Goal: Check status: Check status

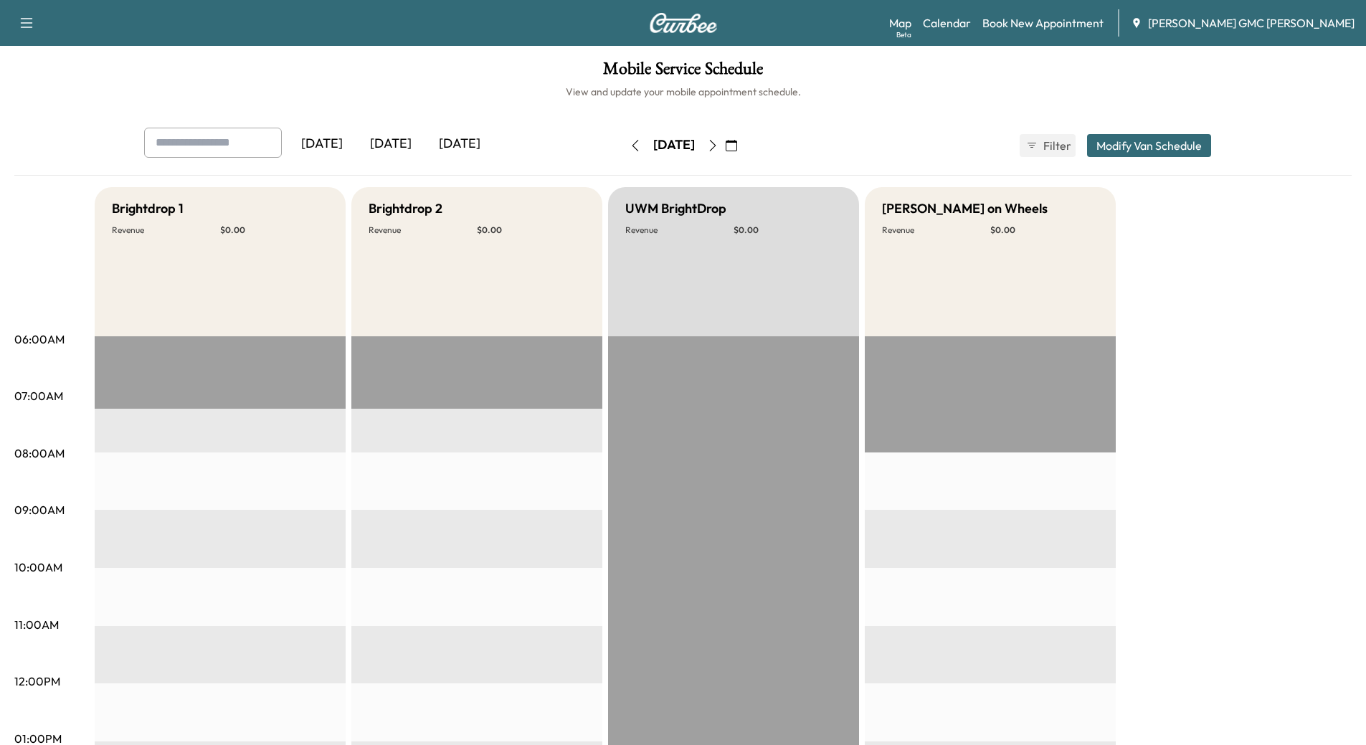
click at [400, 143] on div "[DATE]" at bounding box center [390, 144] width 69 height 33
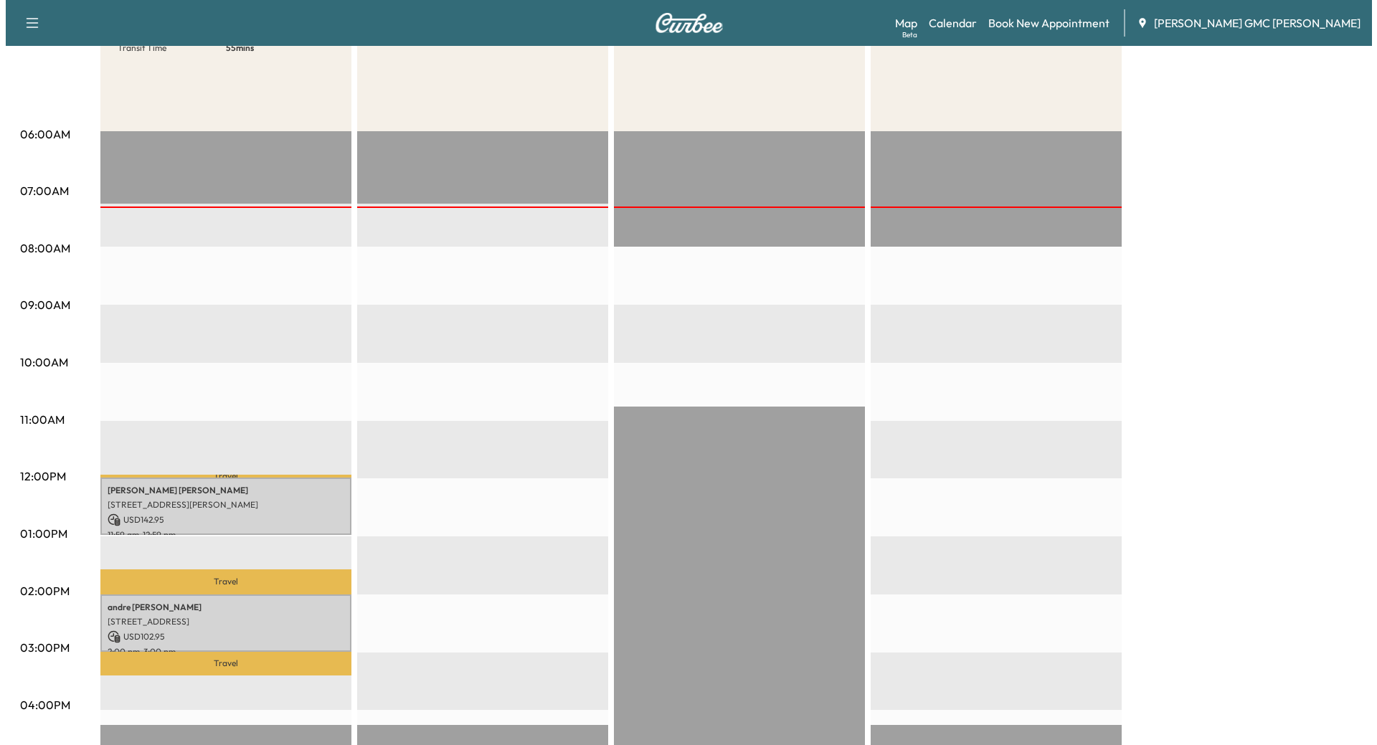
scroll to position [215, 0]
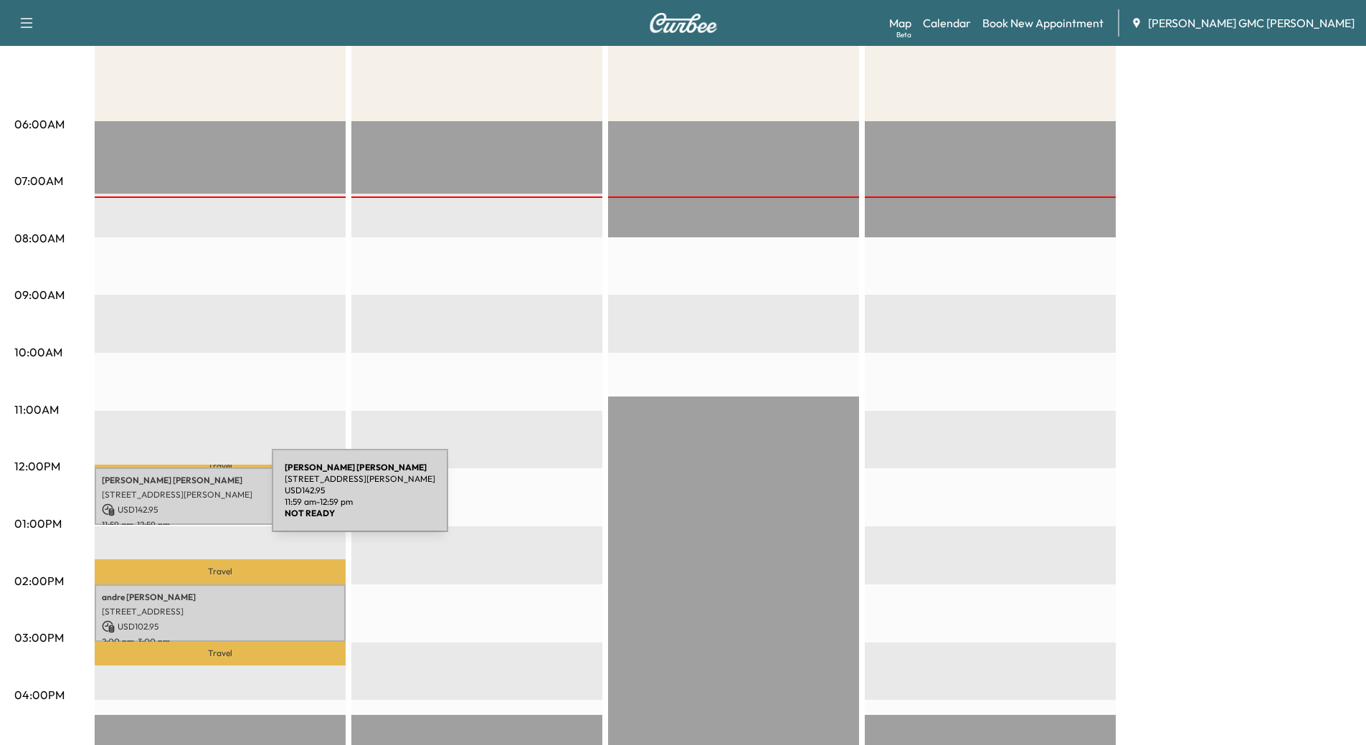
click at [168, 498] on div "[PERSON_NAME] [STREET_ADDRESS][PERSON_NAME] USD 142.95 11:59 am - 12:59 pm" at bounding box center [220, 497] width 251 height 58
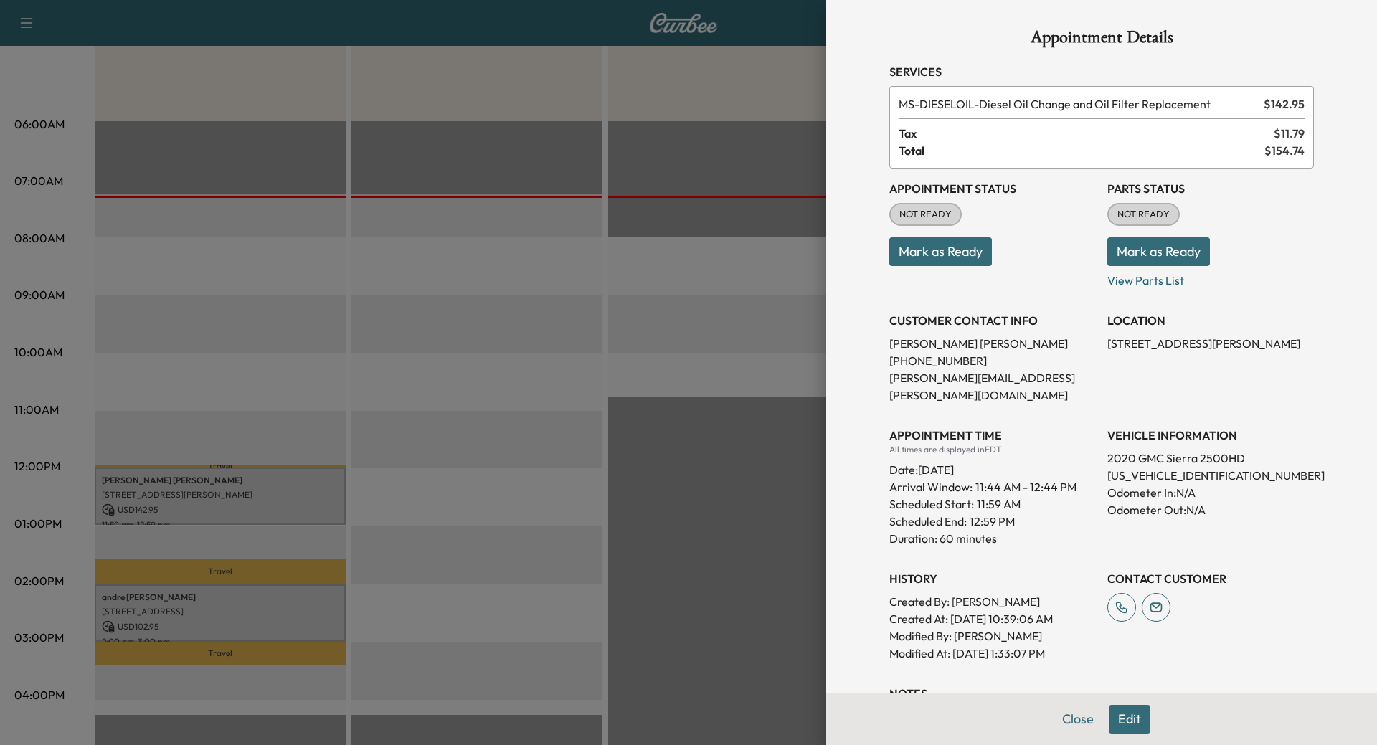
click at [1145, 250] on button "Mark as Ready" at bounding box center [1158, 251] width 103 height 29
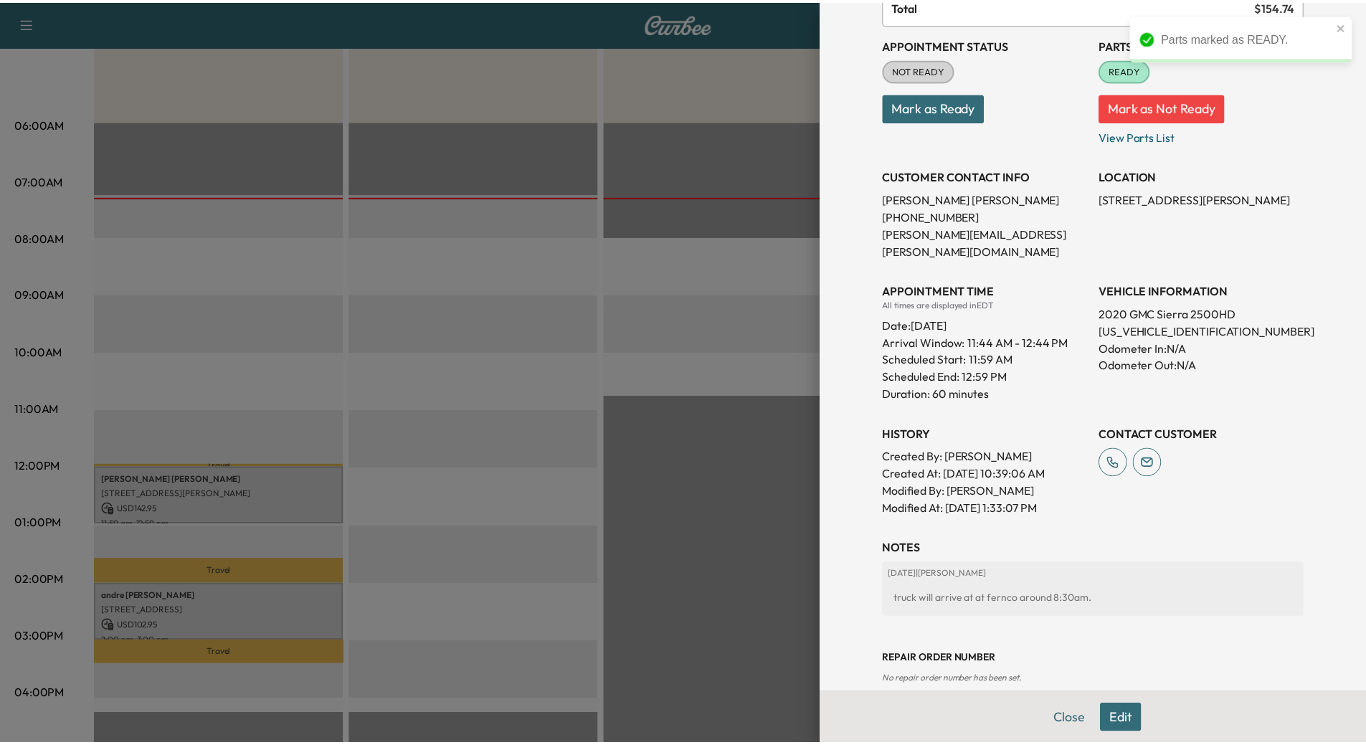
scroll to position [150, 0]
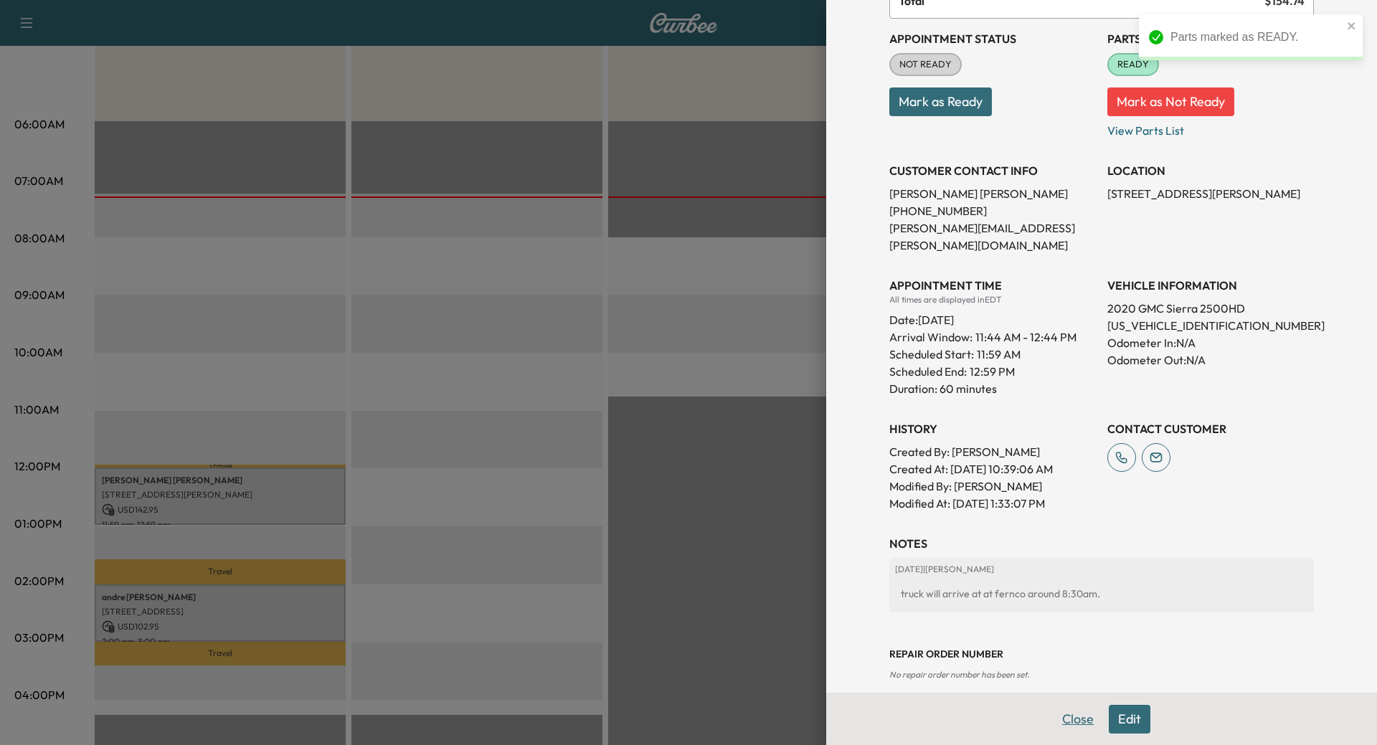
click at [1072, 724] on button "Close" at bounding box center [1078, 719] width 50 height 29
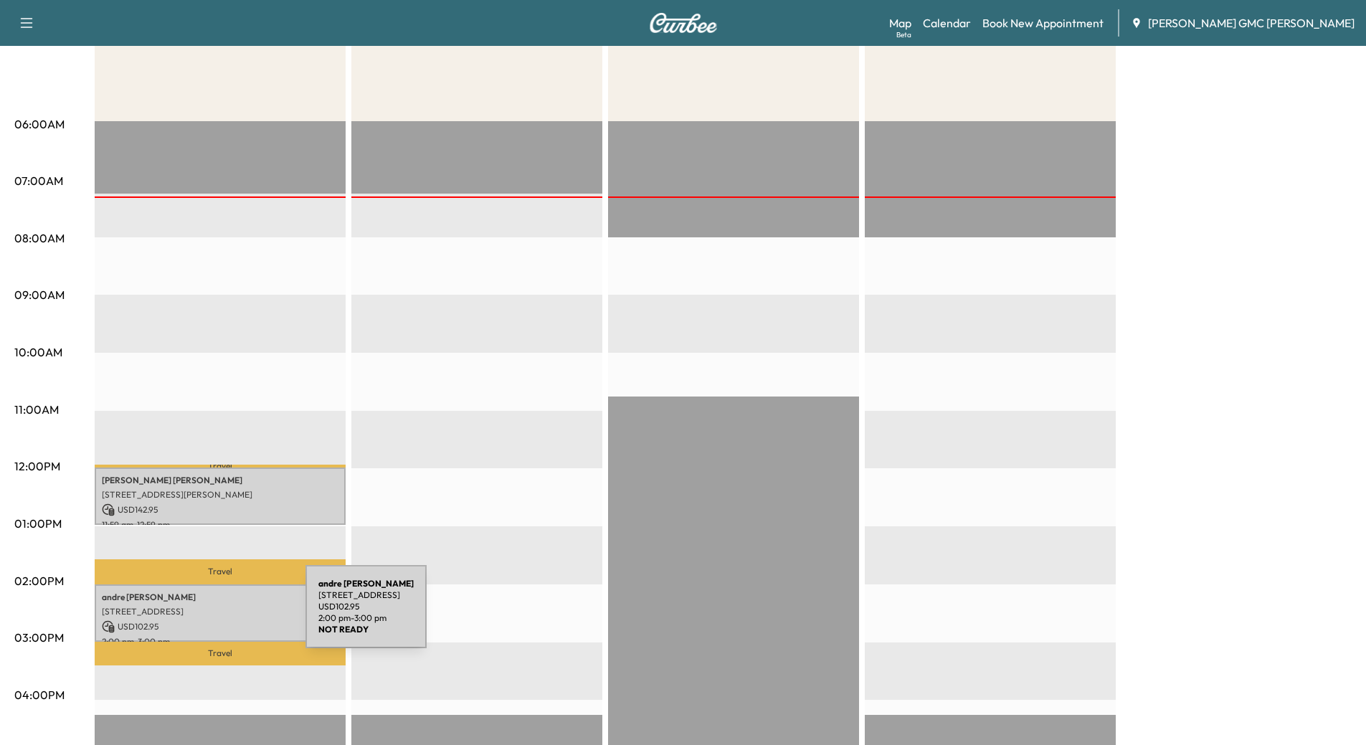
click at [198, 620] on p "USD 102.95" at bounding box center [220, 626] width 237 height 13
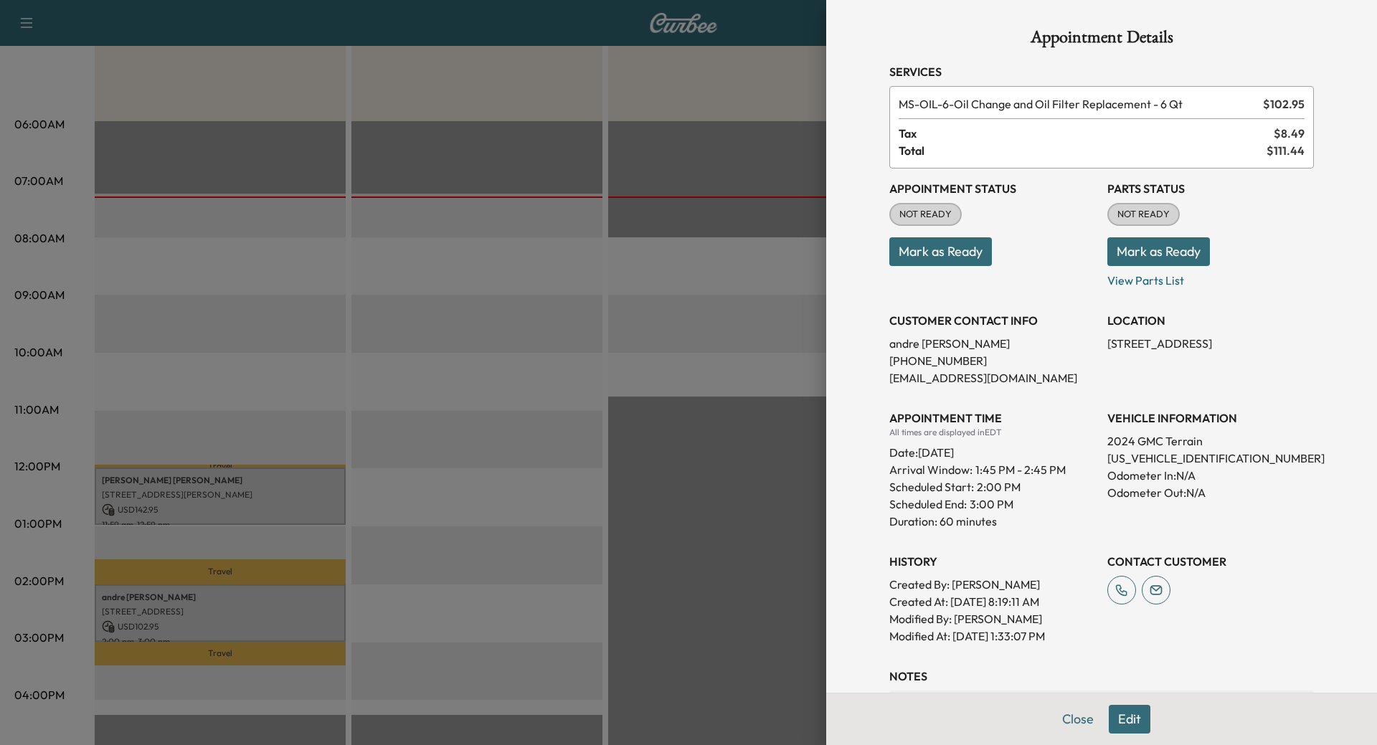
click at [1168, 251] on button "Mark as Ready" at bounding box center [1158, 251] width 103 height 29
drag, startPoint x: 1076, startPoint y: 722, endPoint x: 1061, endPoint y: 714, distance: 17.0
click at [1076, 723] on button "Close" at bounding box center [1078, 719] width 50 height 29
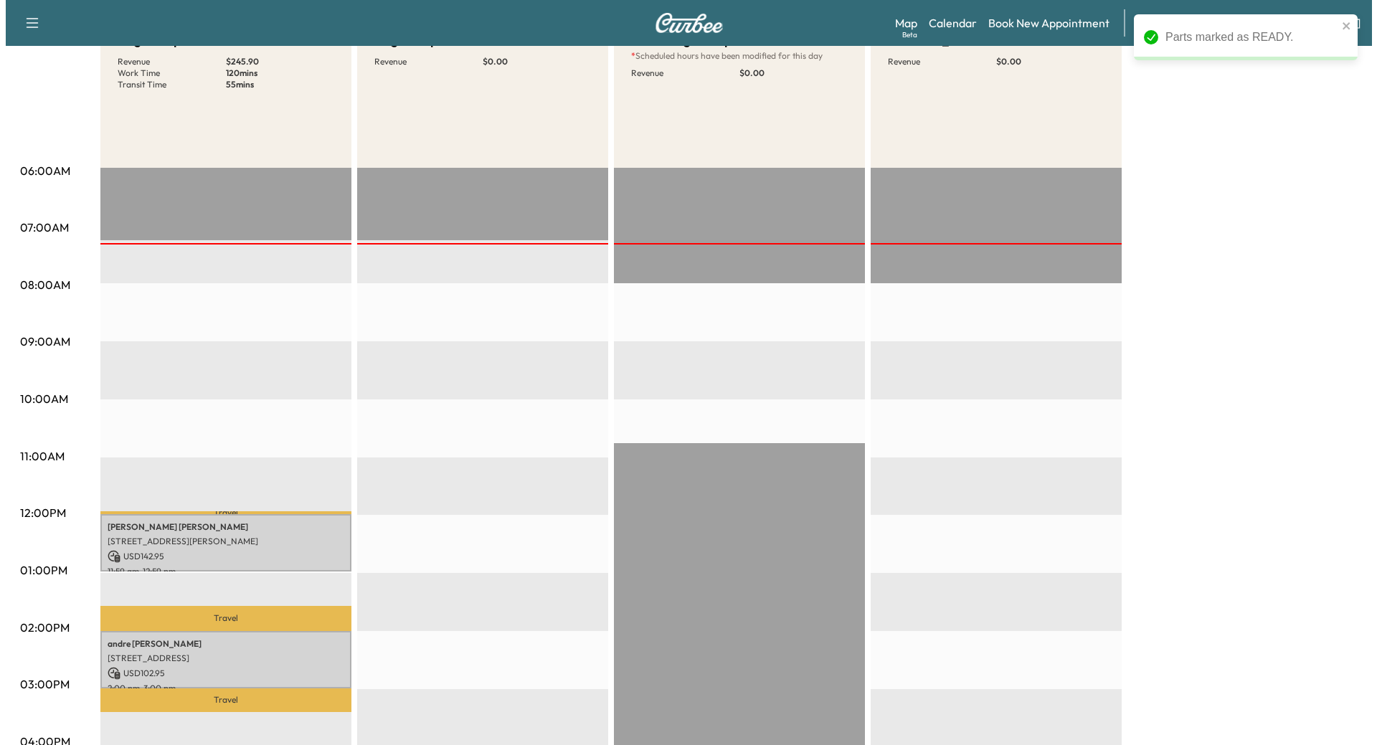
scroll to position [0, 0]
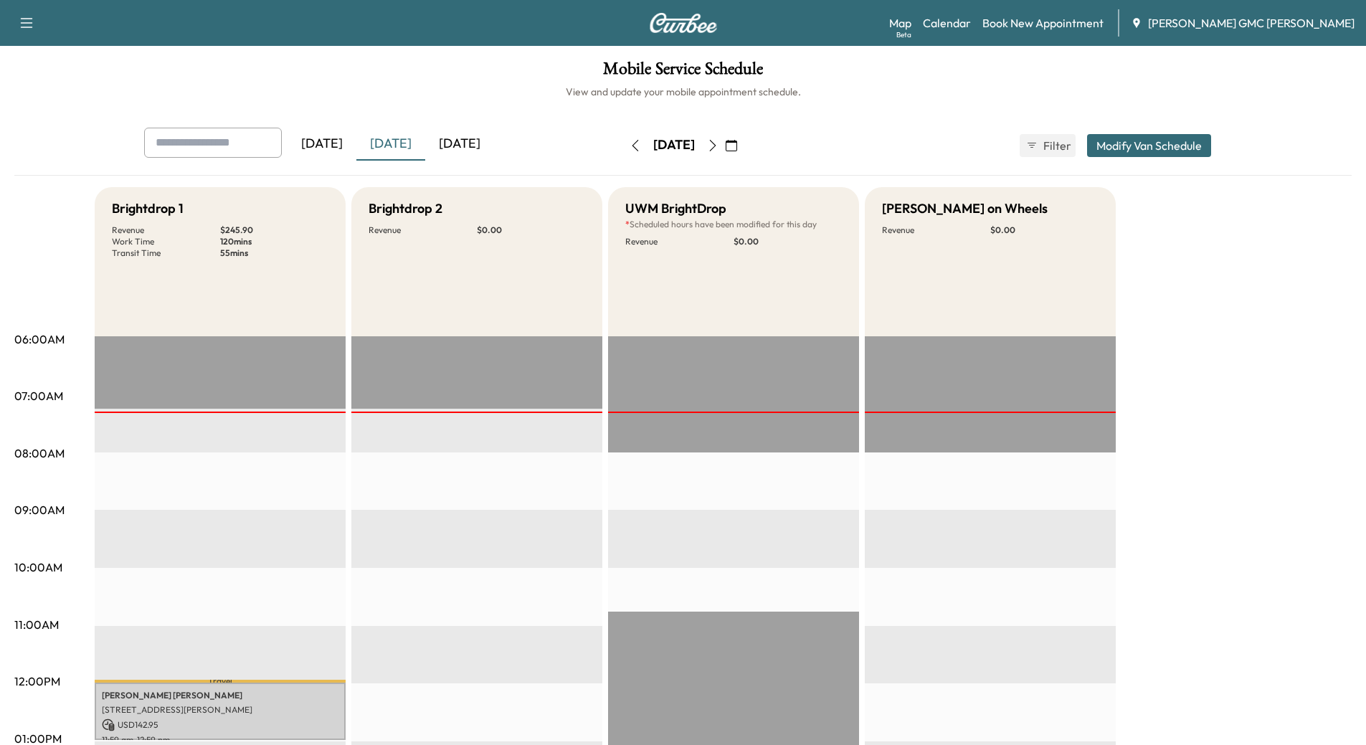
click at [454, 148] on div "[DATE]" at bounding box center [459, 144] width 69 height 33
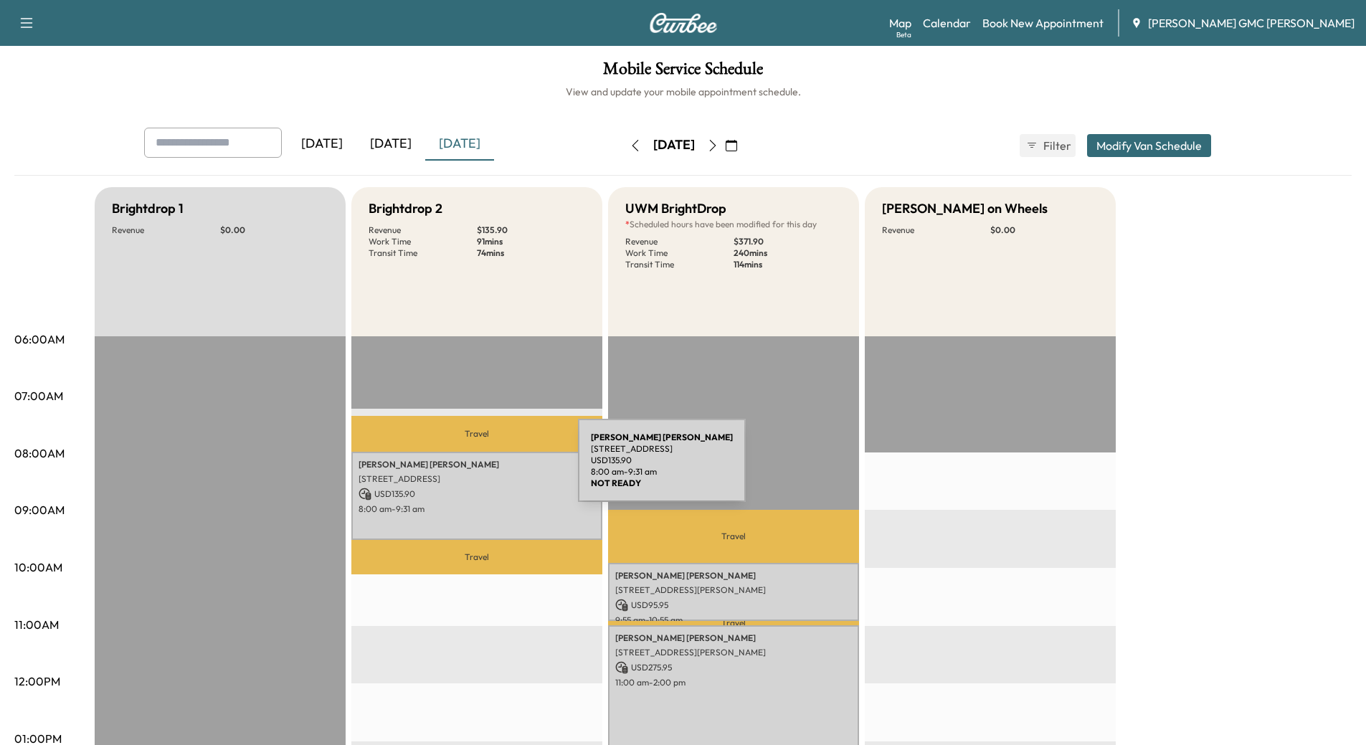
click at [469, 470] on div "[PERSON_NAME] [STREET_ADDRESS] USD 135.90 8:00 am - 9:31 am" at bounding box center [476, 496] width 251 height 88
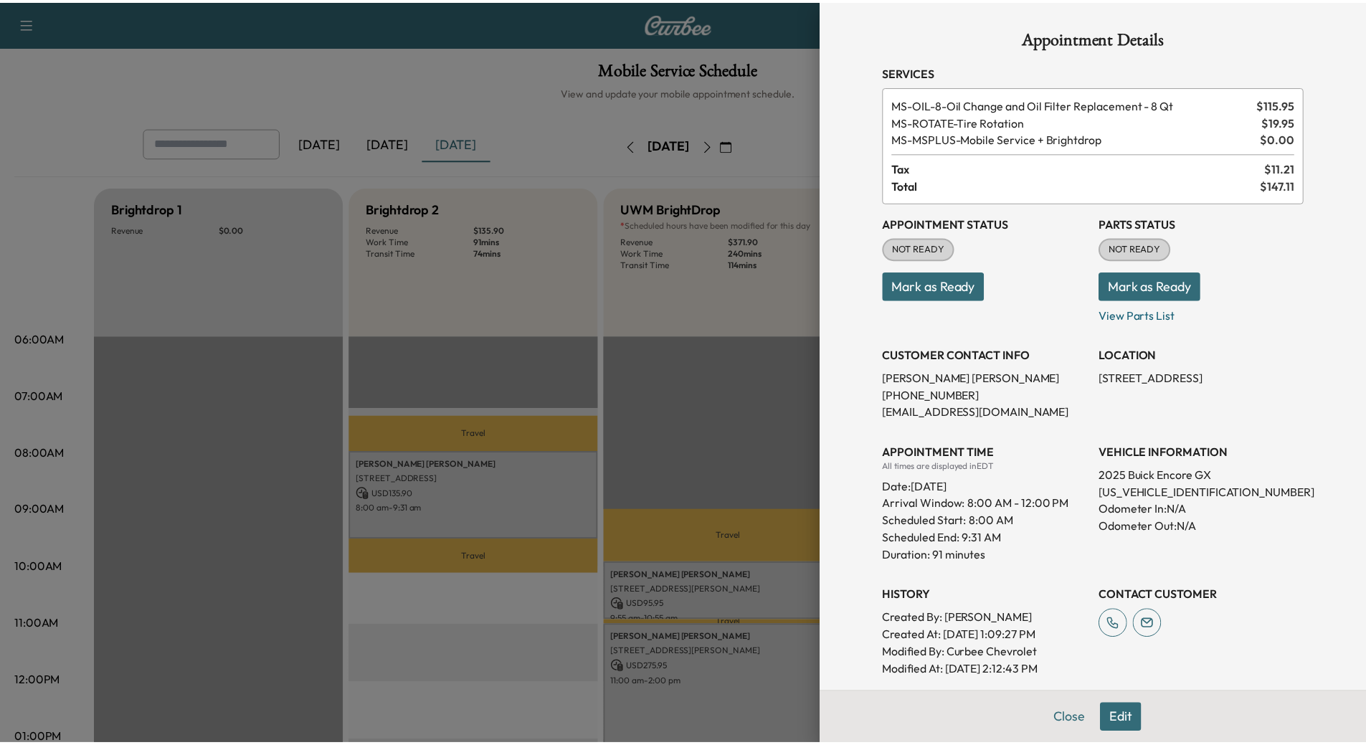
scroll to position [184, 0]
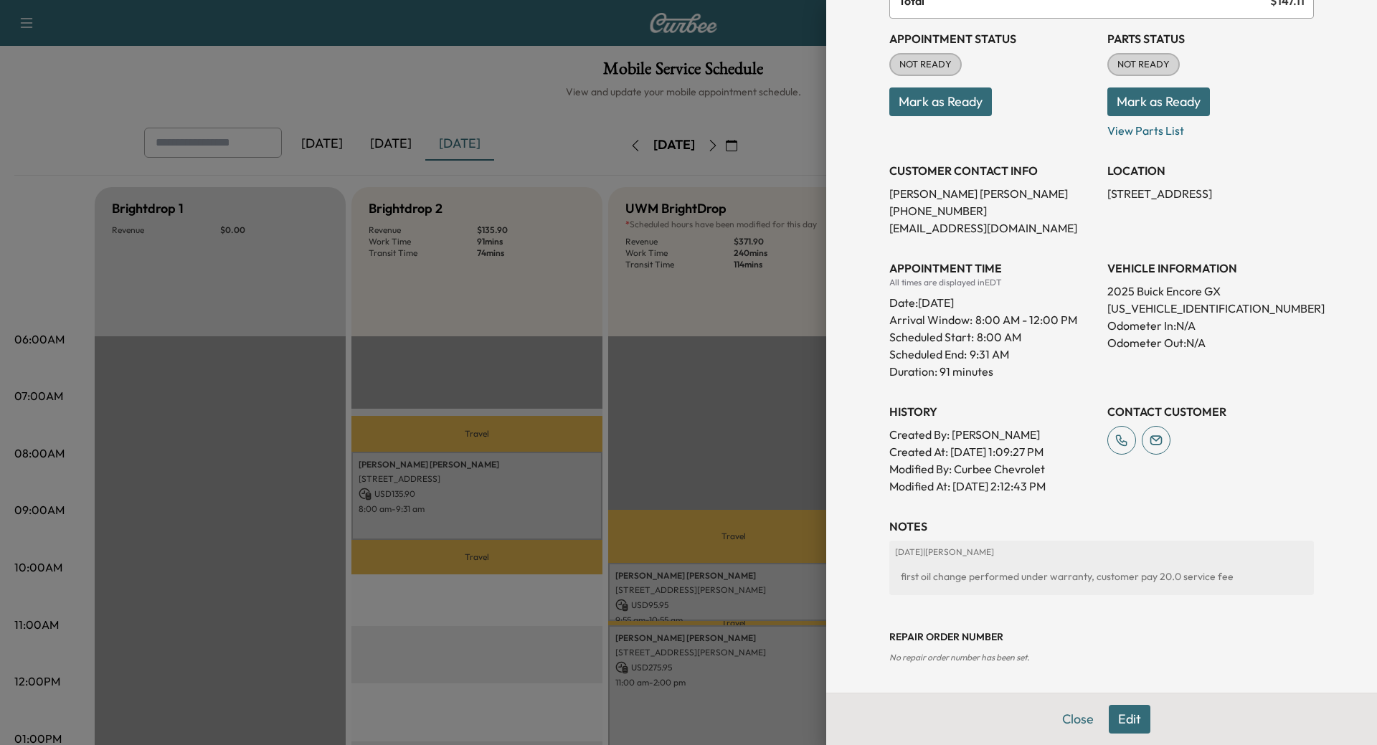
click at [1072, 714] on button "Close" at bounding box center [1078, 719] width 50 height 29
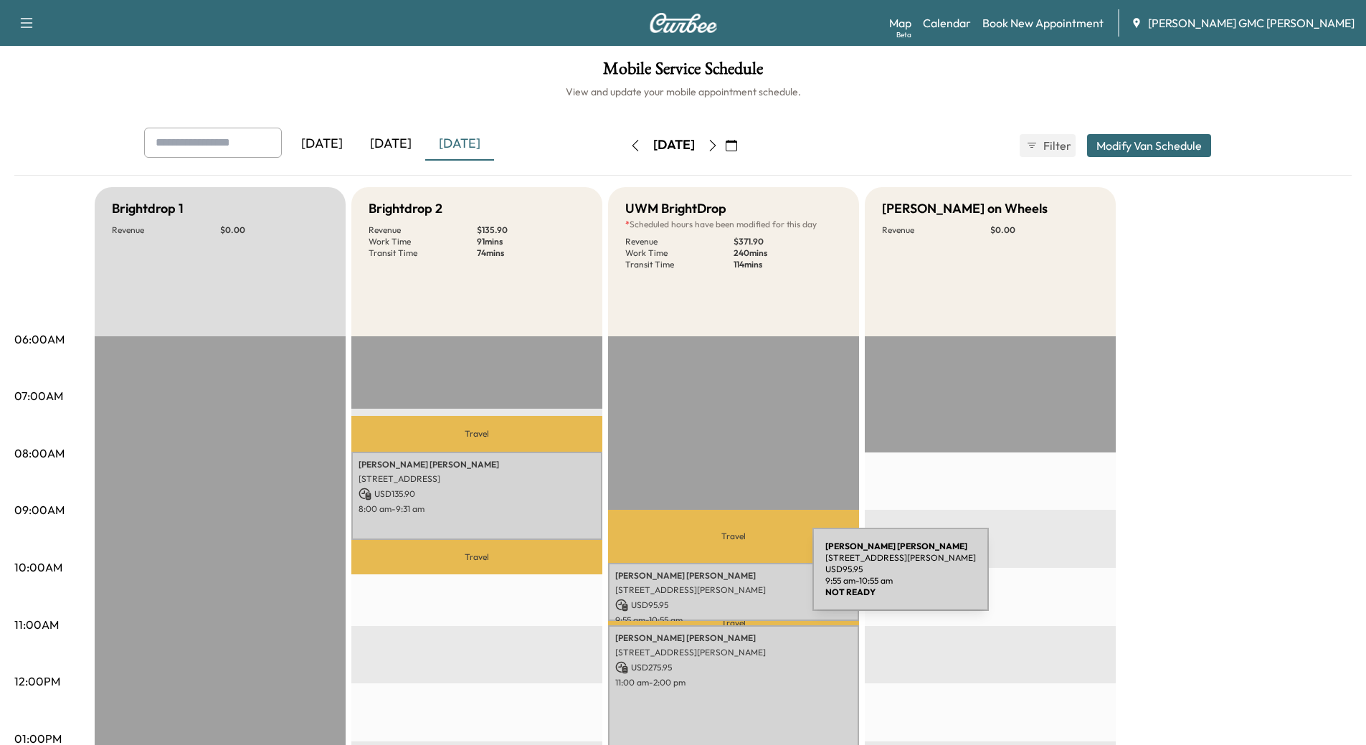
click at [705, 578] on p "[PERSON_NAME]" at bounding box center [733, 575] width 237 height 11
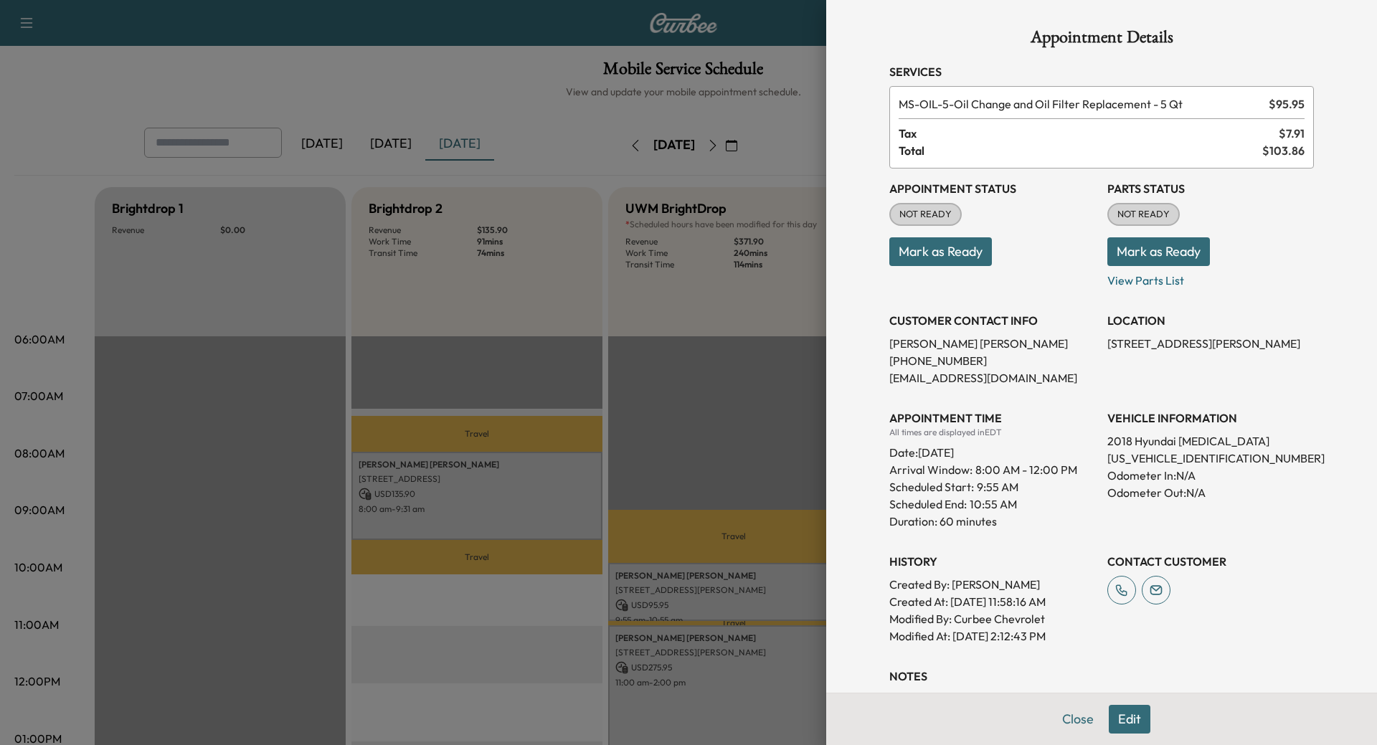
drag, startPoint x: 1081, startPoint y: 720, endPoint x: 1039, endPoint y: 714, distance: 42.0
click at [1081, 721] on button "Close" at bounding box center [1078, 719] width 50 height 29
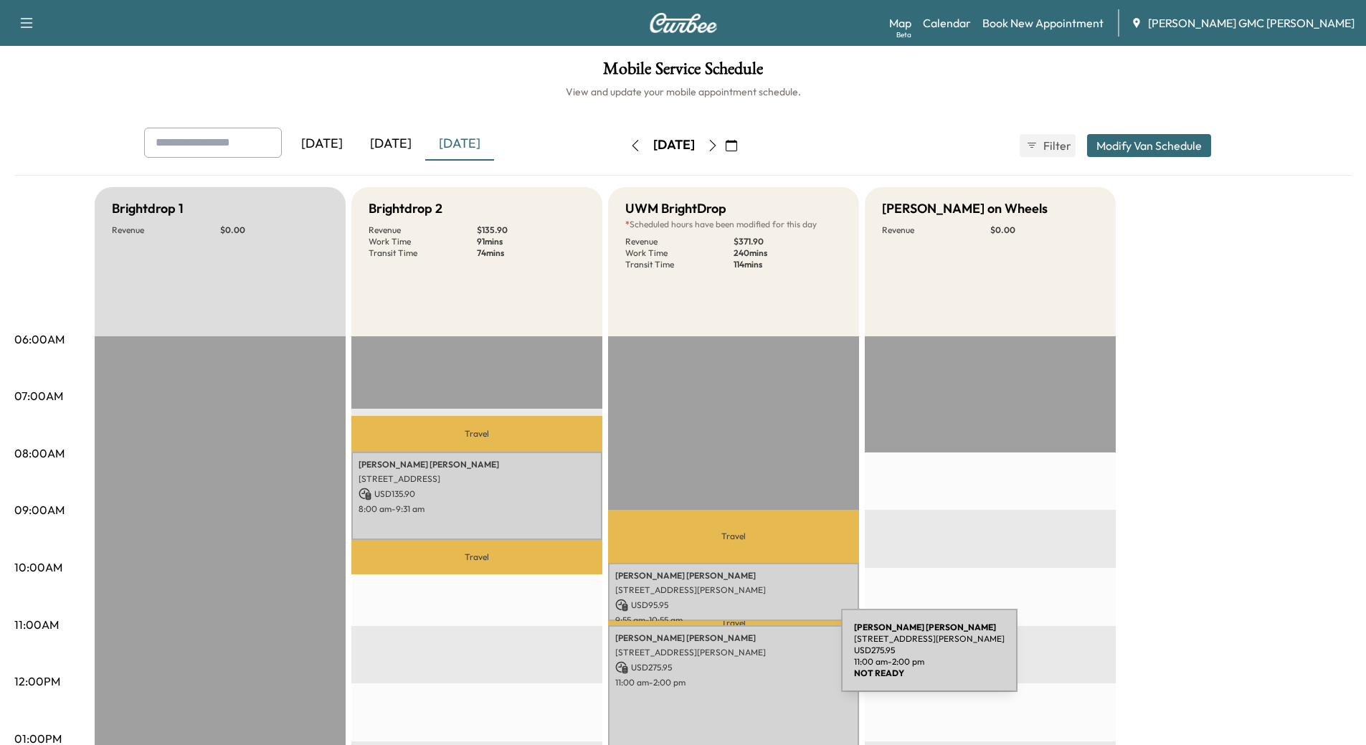
click at [734, 661] on p "USD 275.95" at bounding box center [733, 667] width 237 height 13
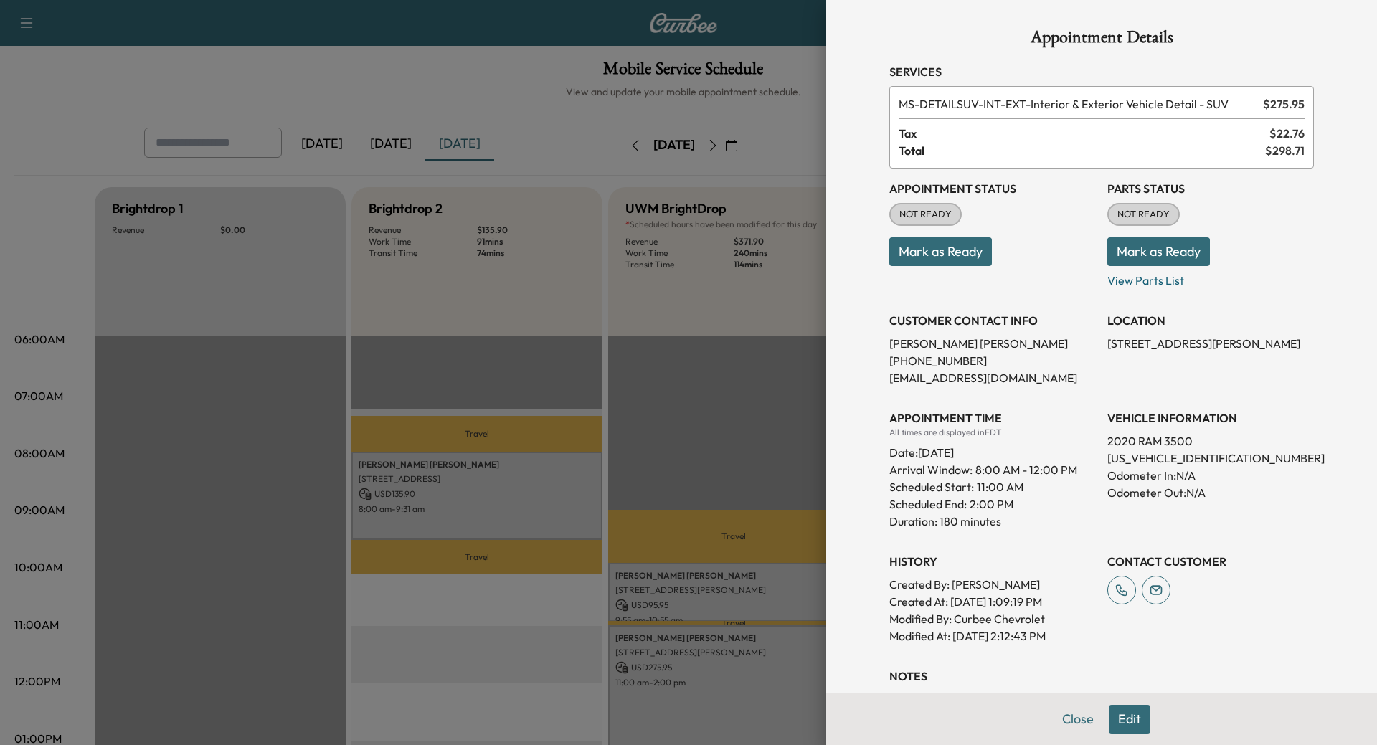
click at [1069, 726] on button "Close" at bounding box center [1078, 719] width 50 height 29
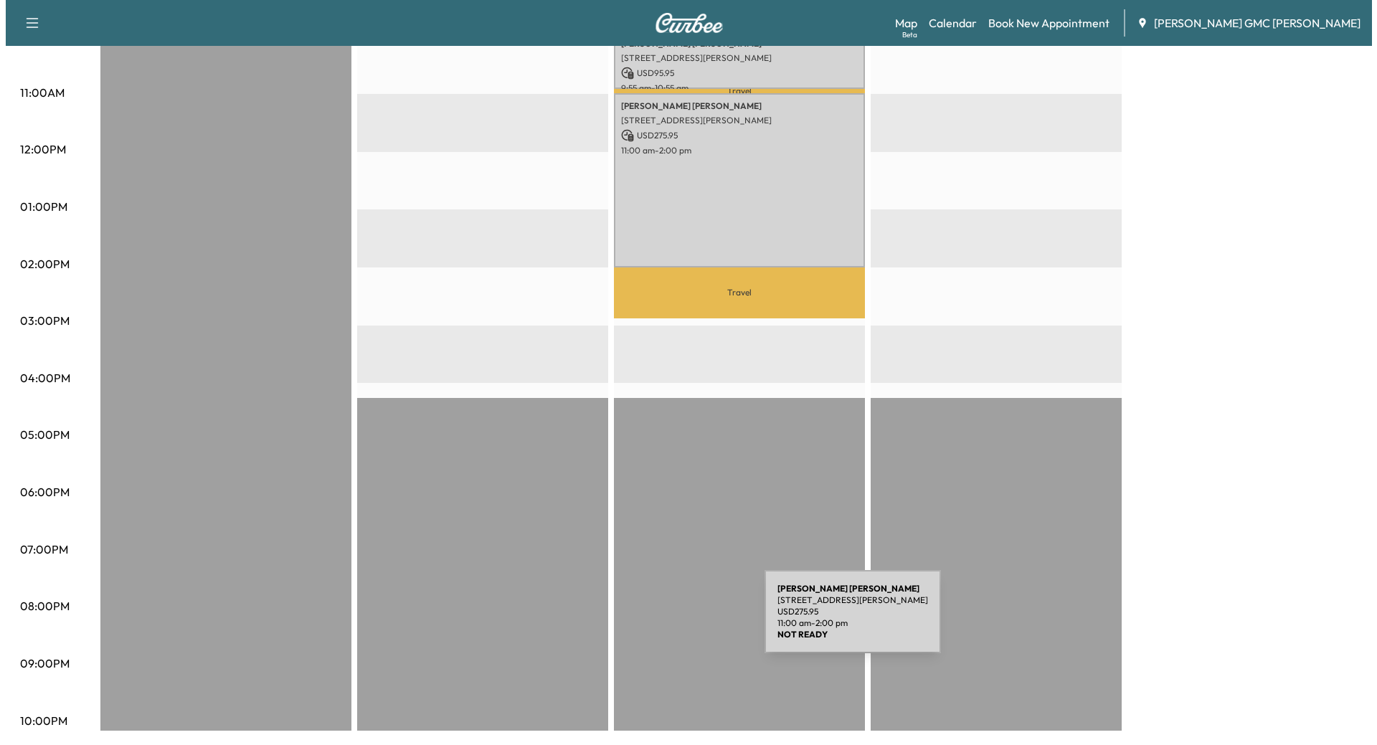
scroll to position [0, 0]
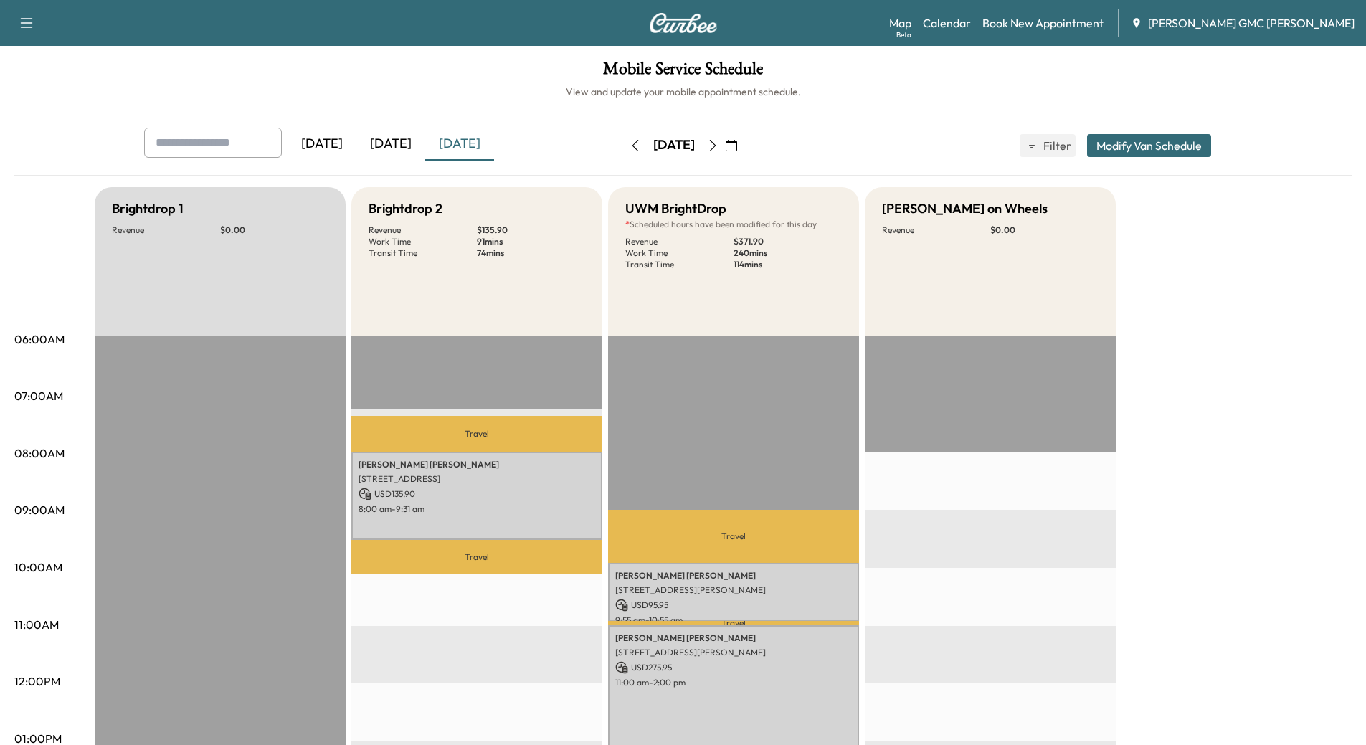
click at [719, 146] on icon "button" at bounding box center [712, 145] width 11 height 11
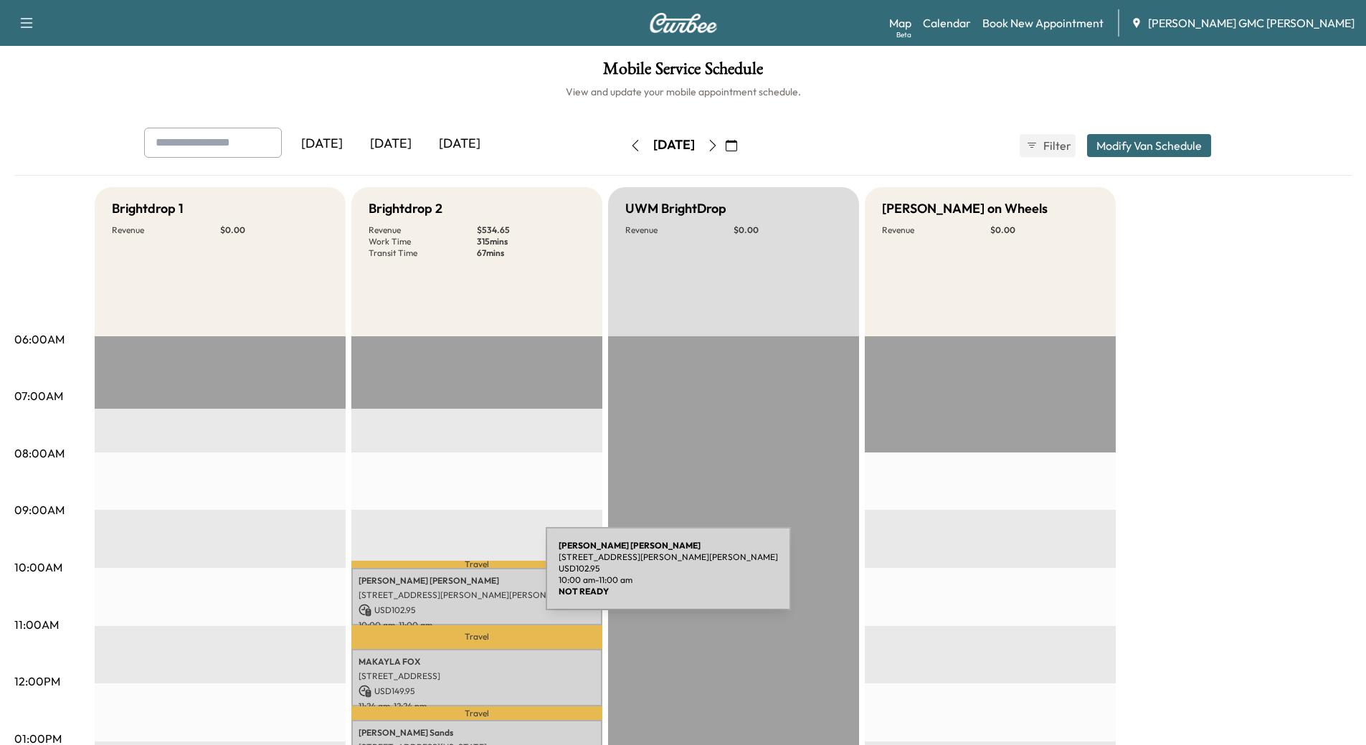
click at [438, 577] on p "[PERSON_NAME]" at bounding box center [477, 580] width 237 height 11
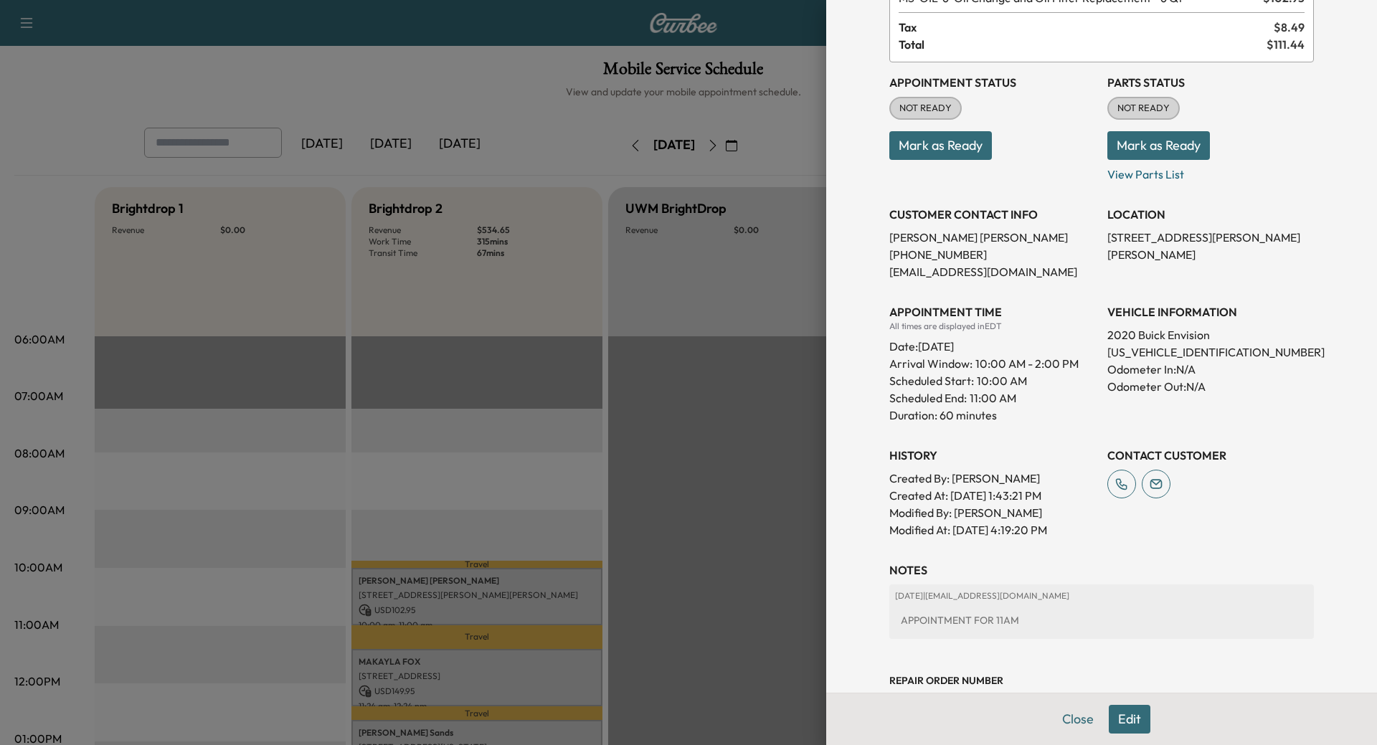
scroll to position [143, 0]
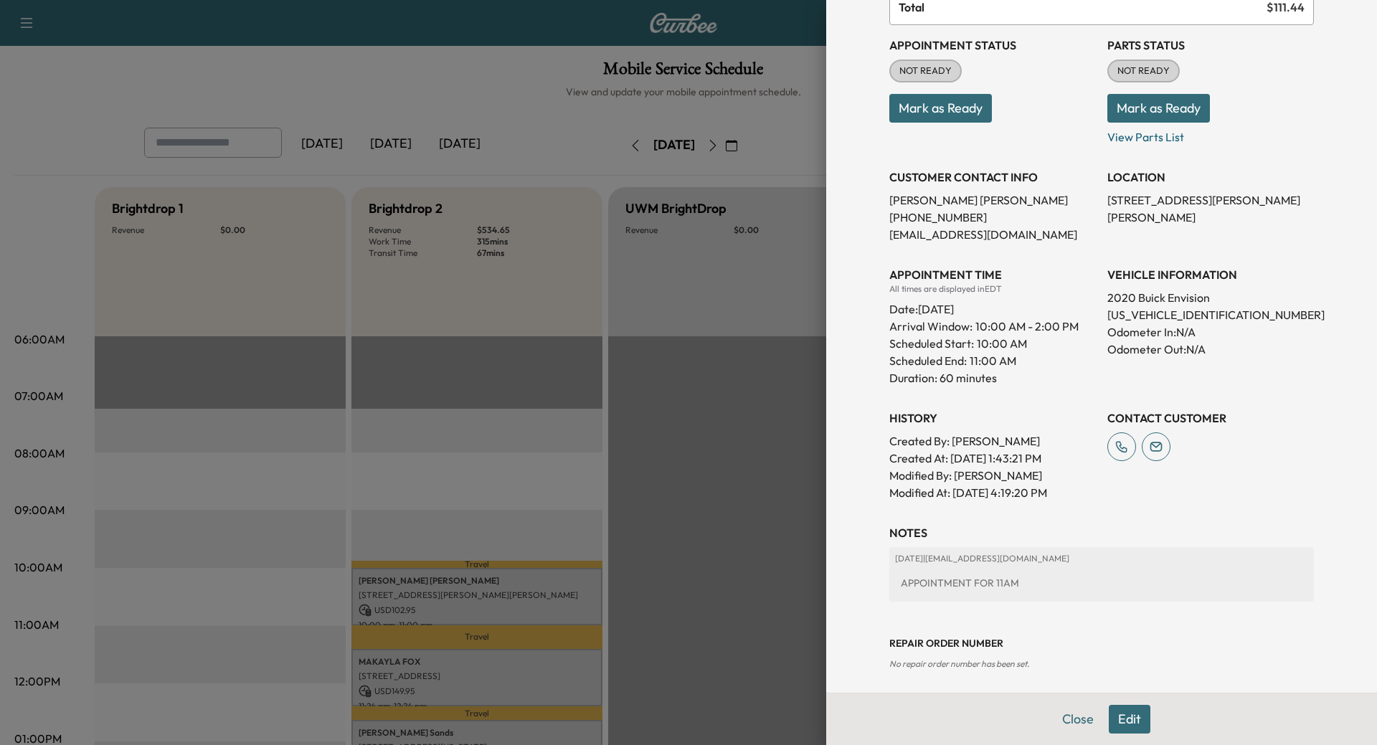
drag, startPoint x: 1068, startPoint y: 714, endPoint x: 1044, endPoint y: 708, distance: 24.5
click at [1068, 715] on button "Close" at bounding box center [1078, 719] width 50 height 29
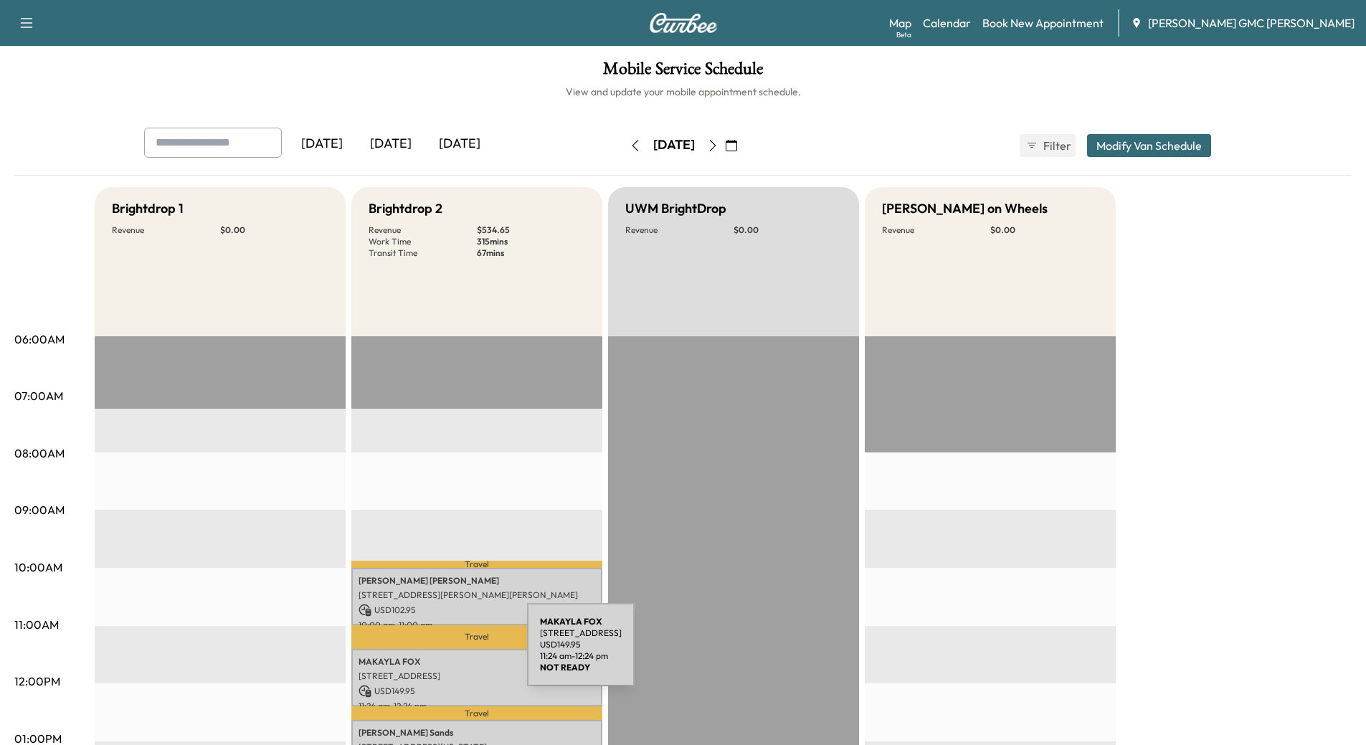
click at [420, 656] on p "[PERSON_NAME]" at bounding box center [477, 661] width 237 height 11
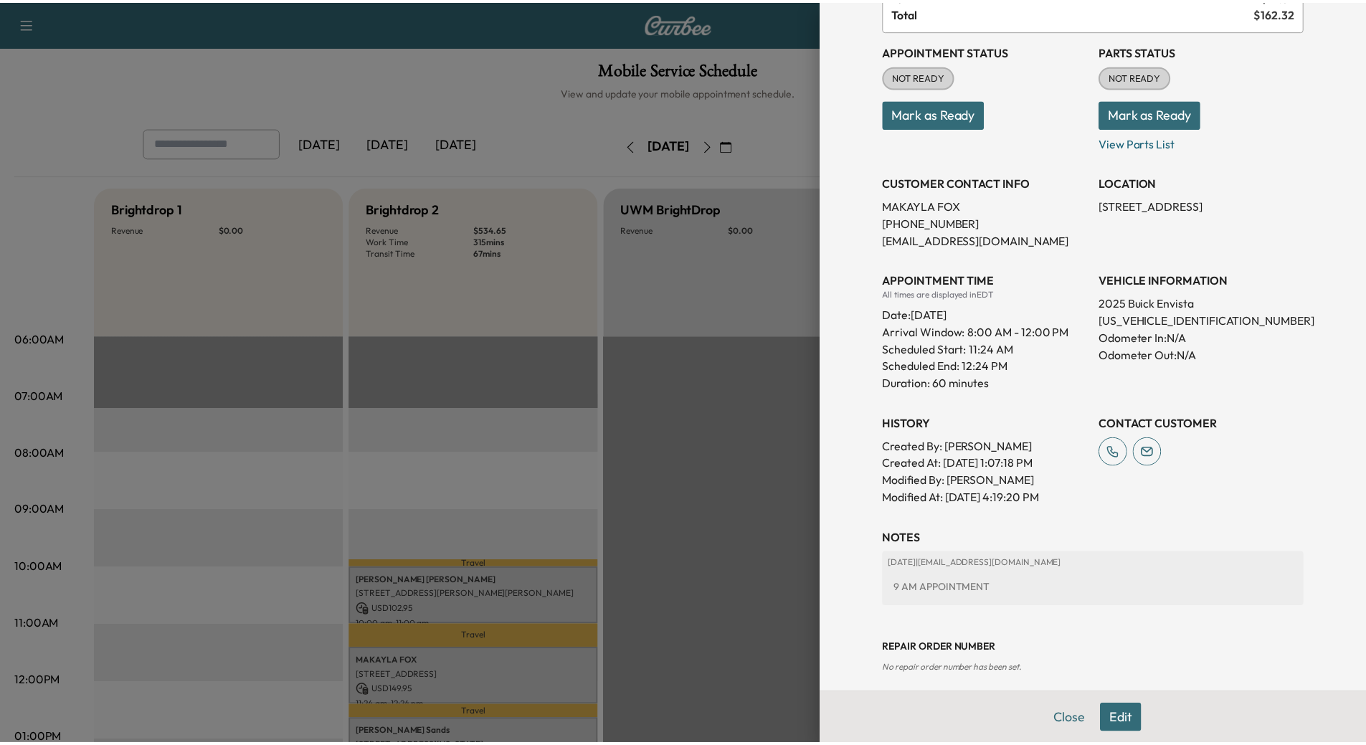
scroll to position [150, 0]
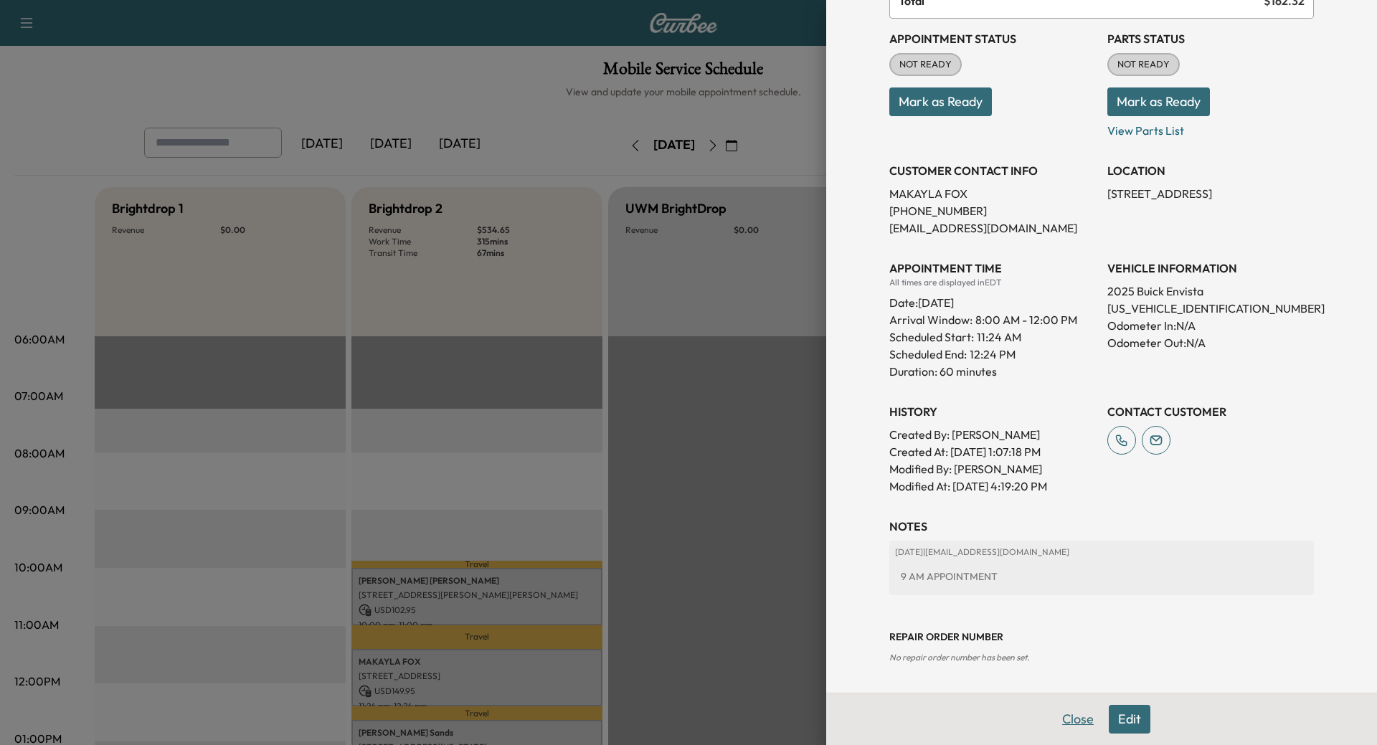
click at [1075, 714] on button "Close" at bounding box center [1078, 719] width 50 height 29
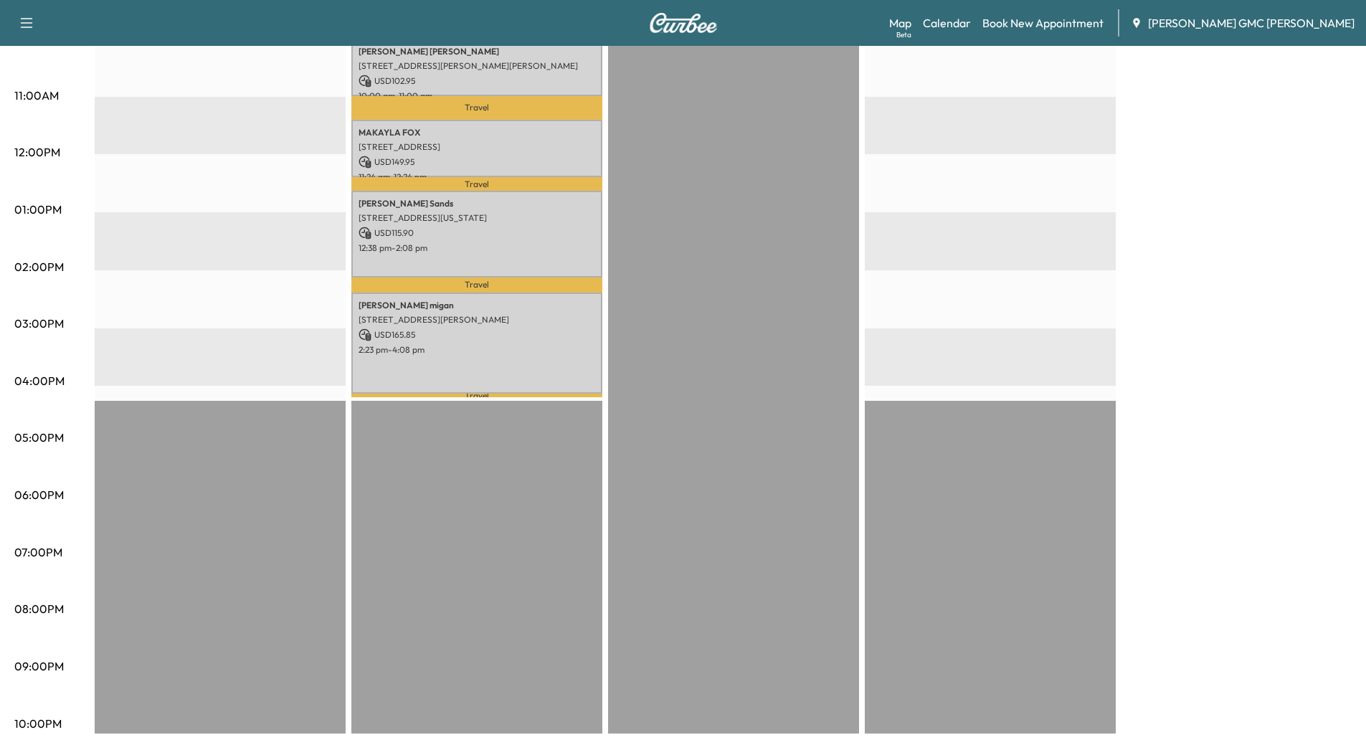
scroll to position [532, 0]
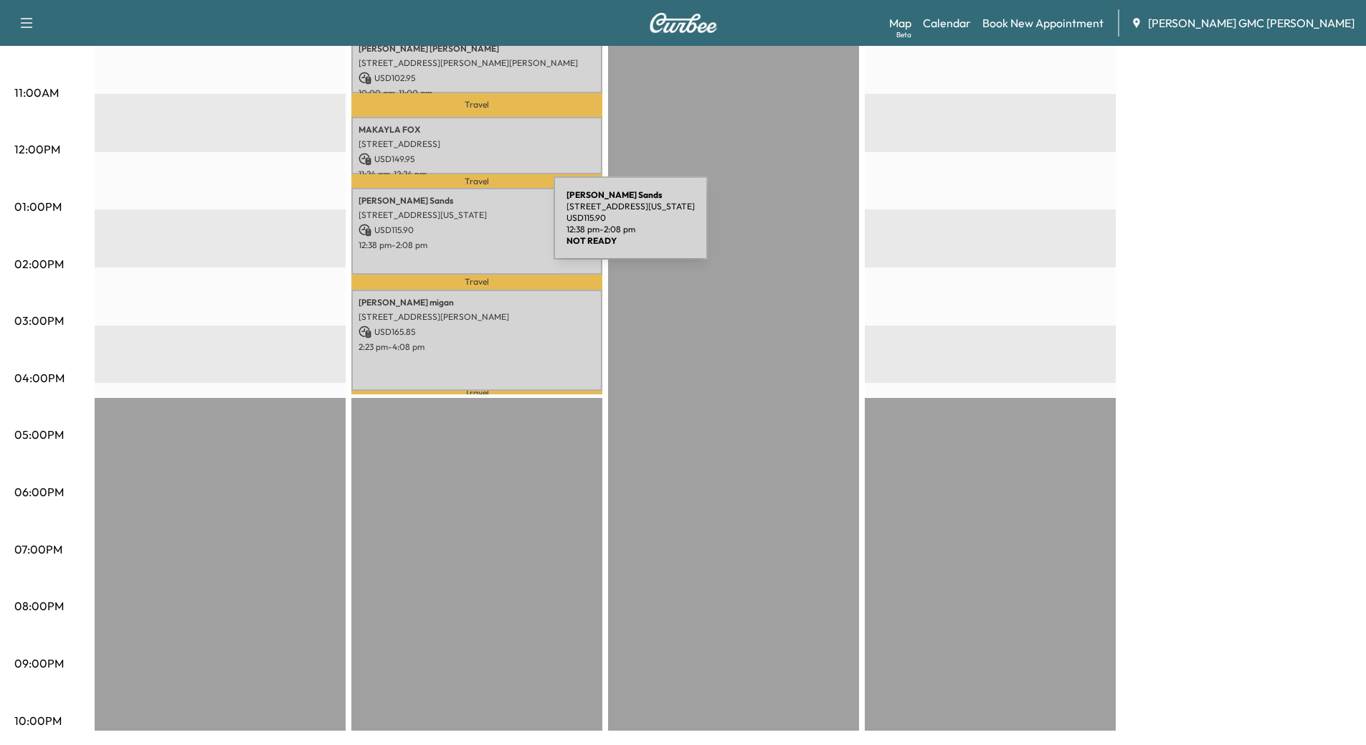
click at [446, 227] on p "USD 115.90" at bounding box center [477, 230] width 237 height 13
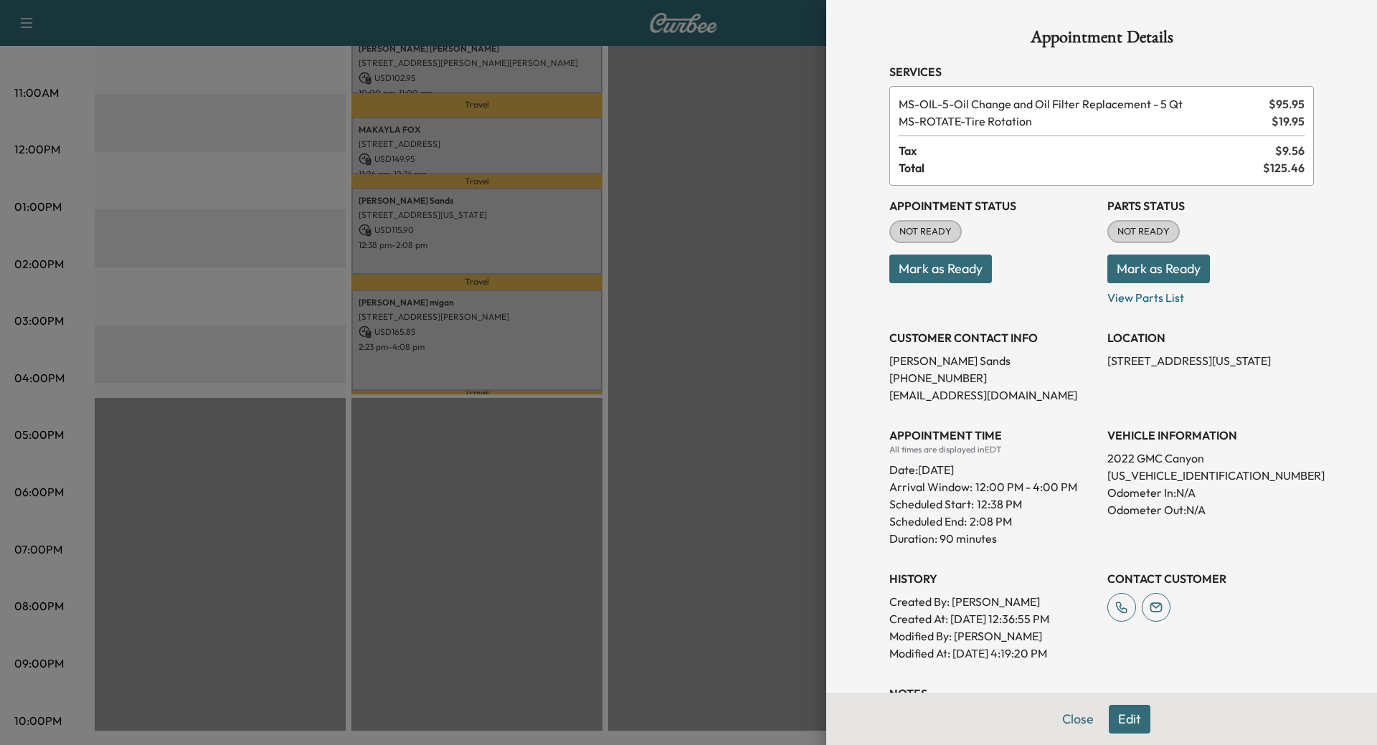
drag, startPoint x: 1065, startPoint y: 717, endPoint x: 1055, endPoint y: 714, distance: 10.3
click at [1065, 717] on button "Close" at bounding box center [1078, 719] width 50 height 29
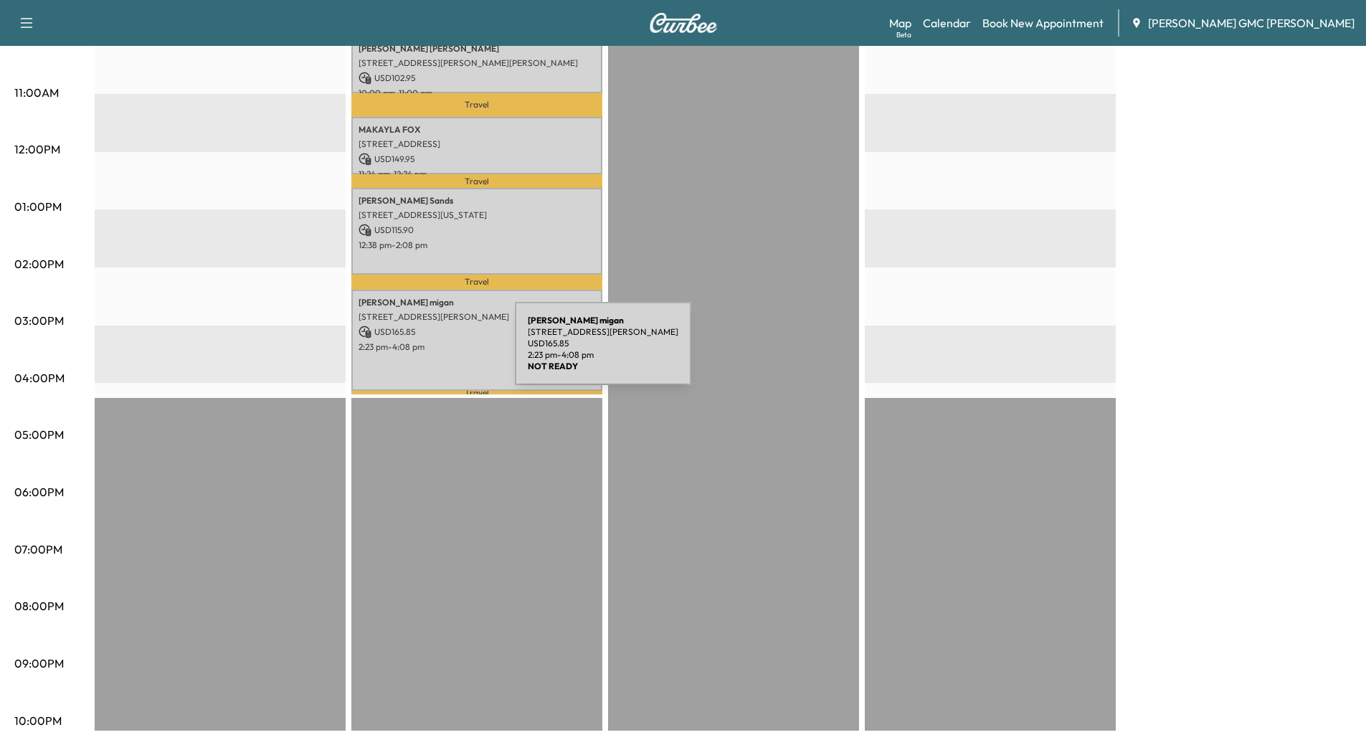
click at [407, 352] on div "[PERSON_NAME] [STREET_ADDRESS][PERSON_NAME] USD 165.85 2:23 pm - 4:08 pm" at bounding box center [476, 340] width 251 height 101
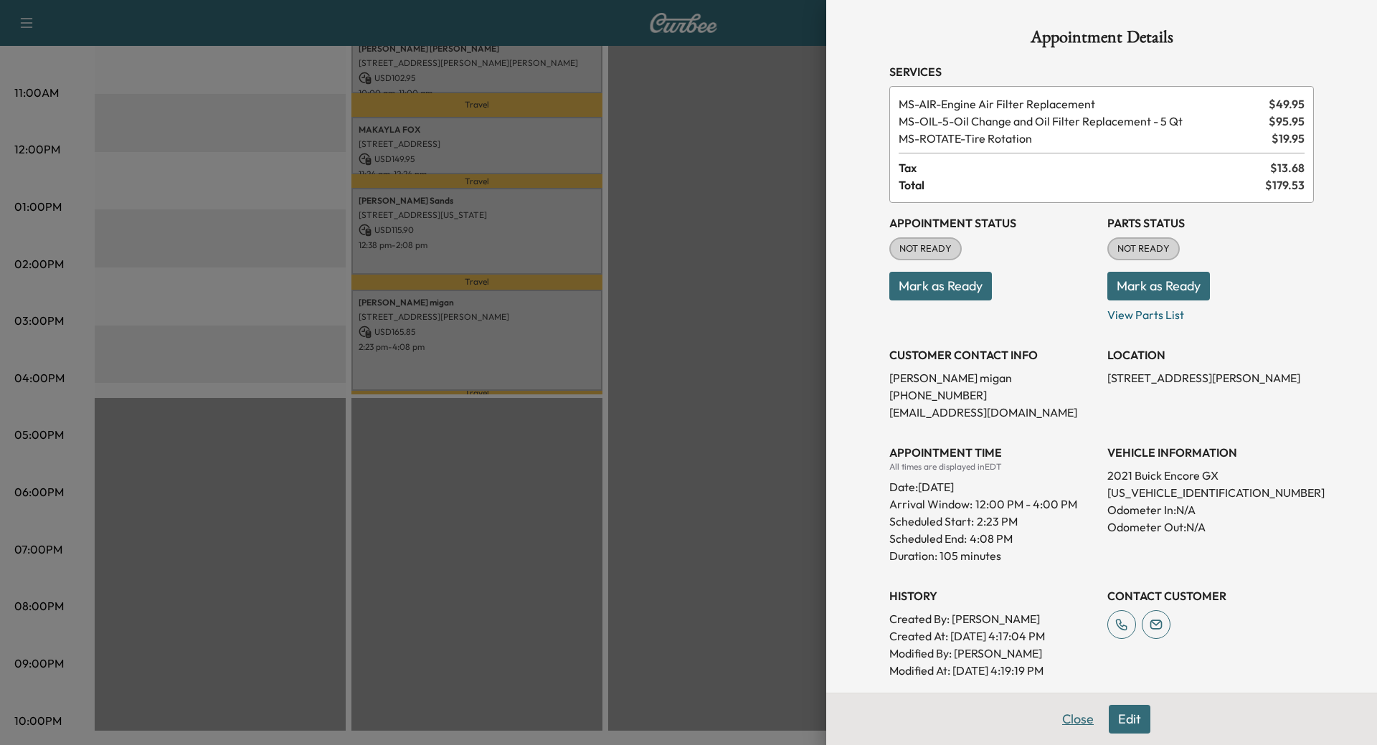
click at [1053, 714] on button "Close" at bounding box center [1078, 719] width 50 height 29
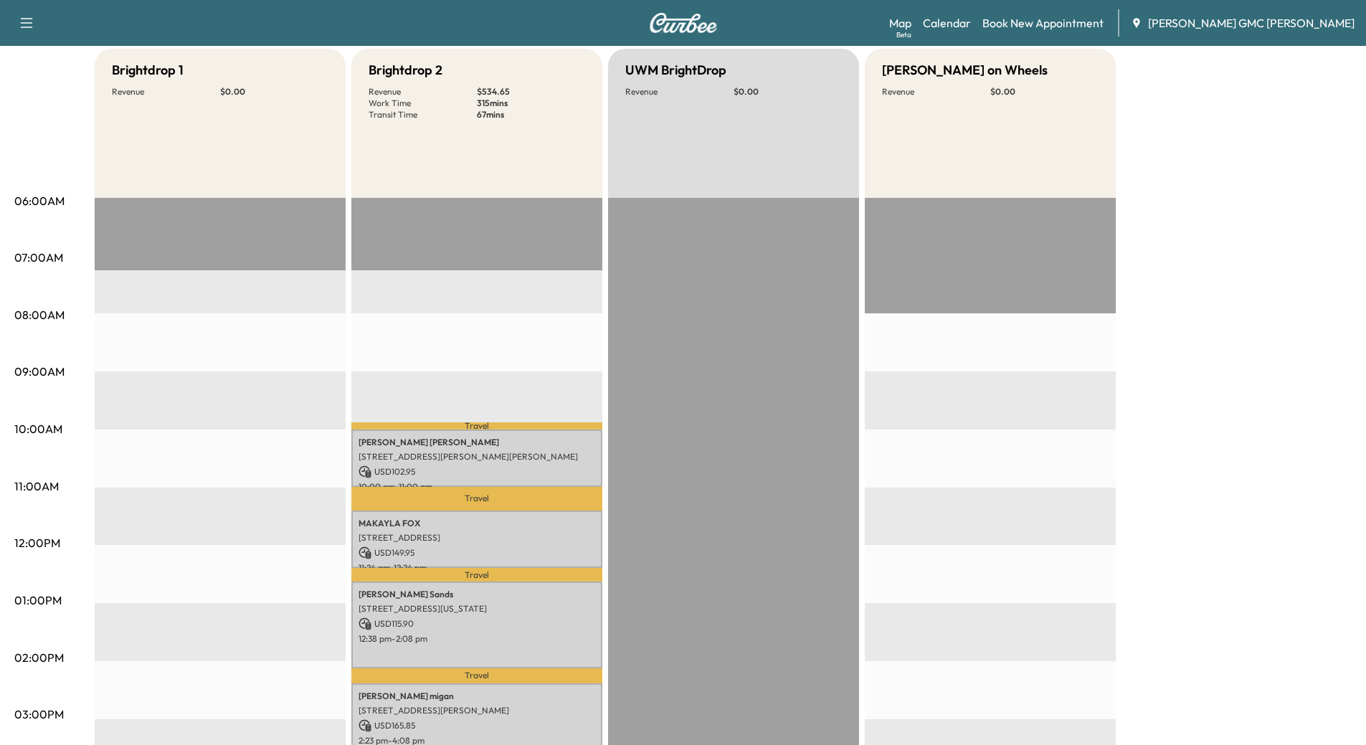
scroll to position [0, 0]
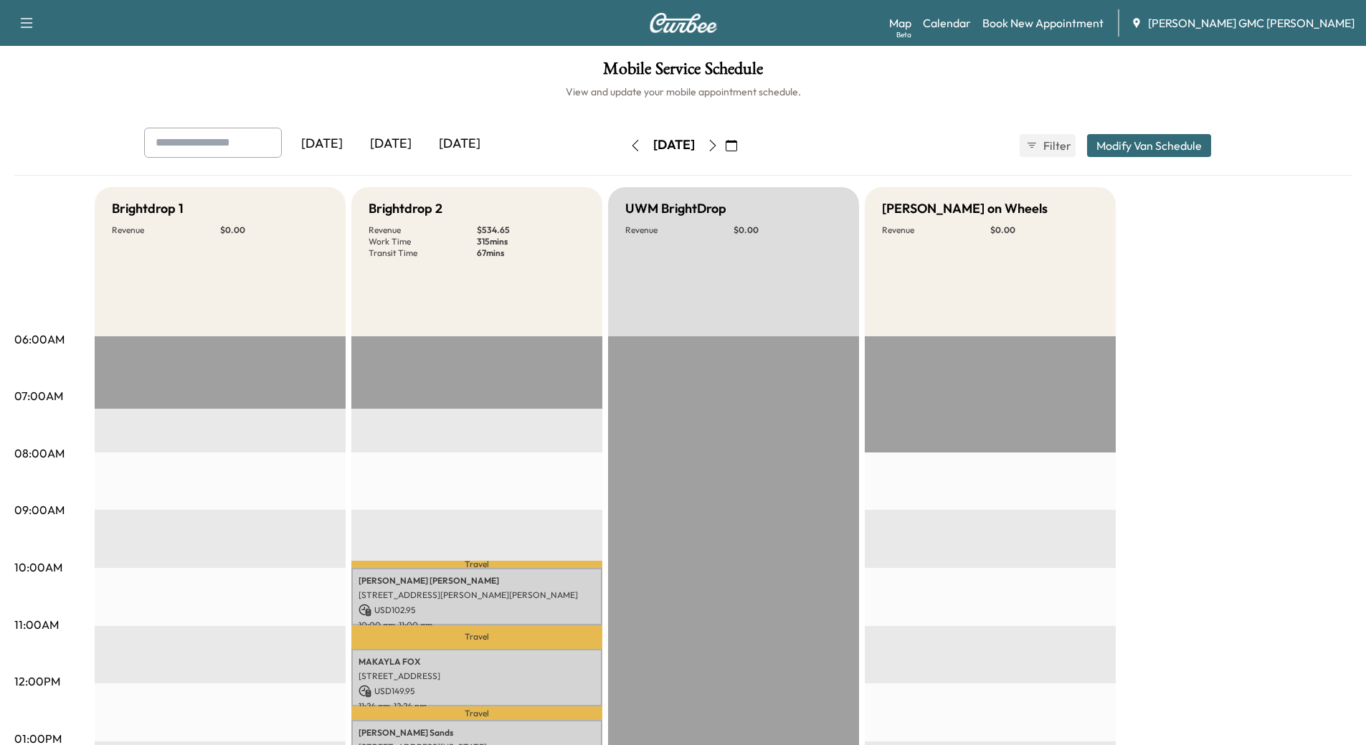
click at [719, 144] on icon "button" at bounding box center [712, 145] width 11 height 11
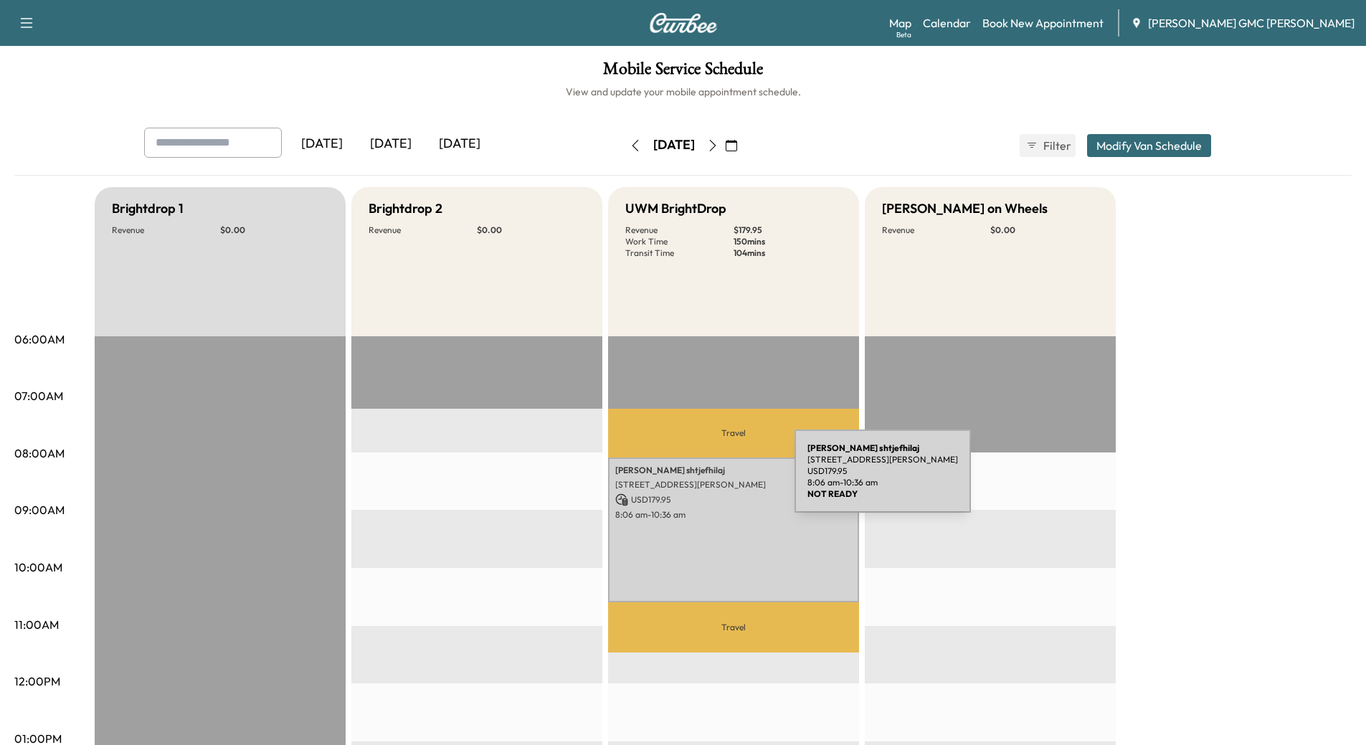
click at [687, 480] on p "[STREET_ADDRESS][PERSON_NAME]" at bounding box center [733, 484] width 237 height 11
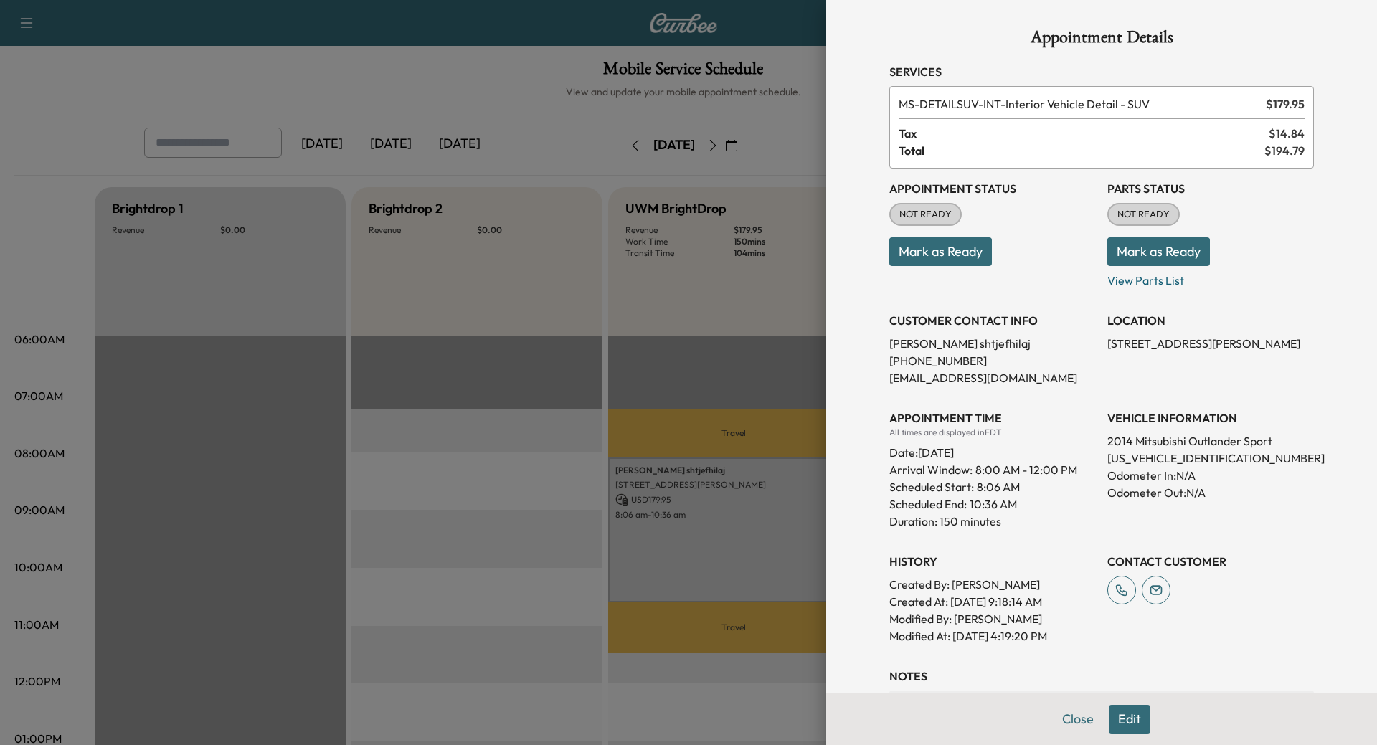
click at [1065, 718] on button "Close" at bounding box center [1078, 719] width 50 height 29
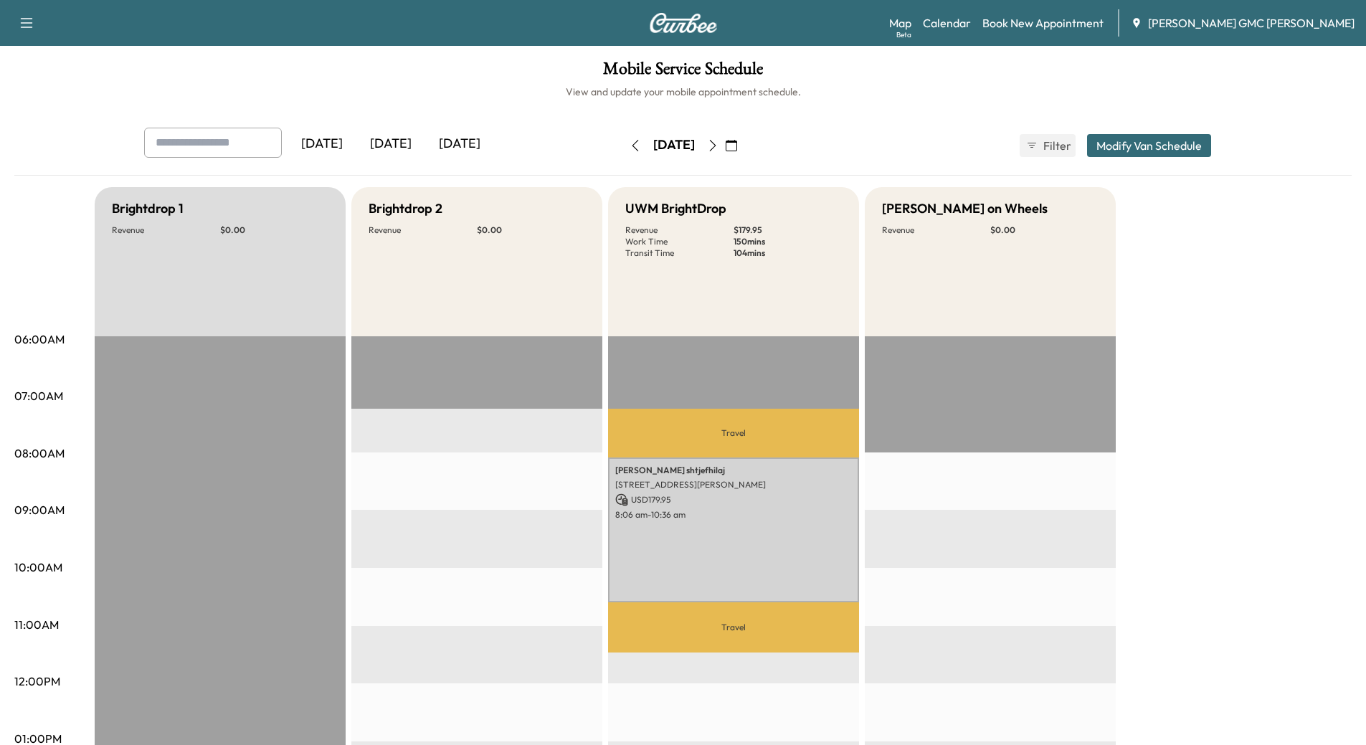
click at [405, 146] on div "[DATE]" at bounding box center [390, 144] width 69 height 33
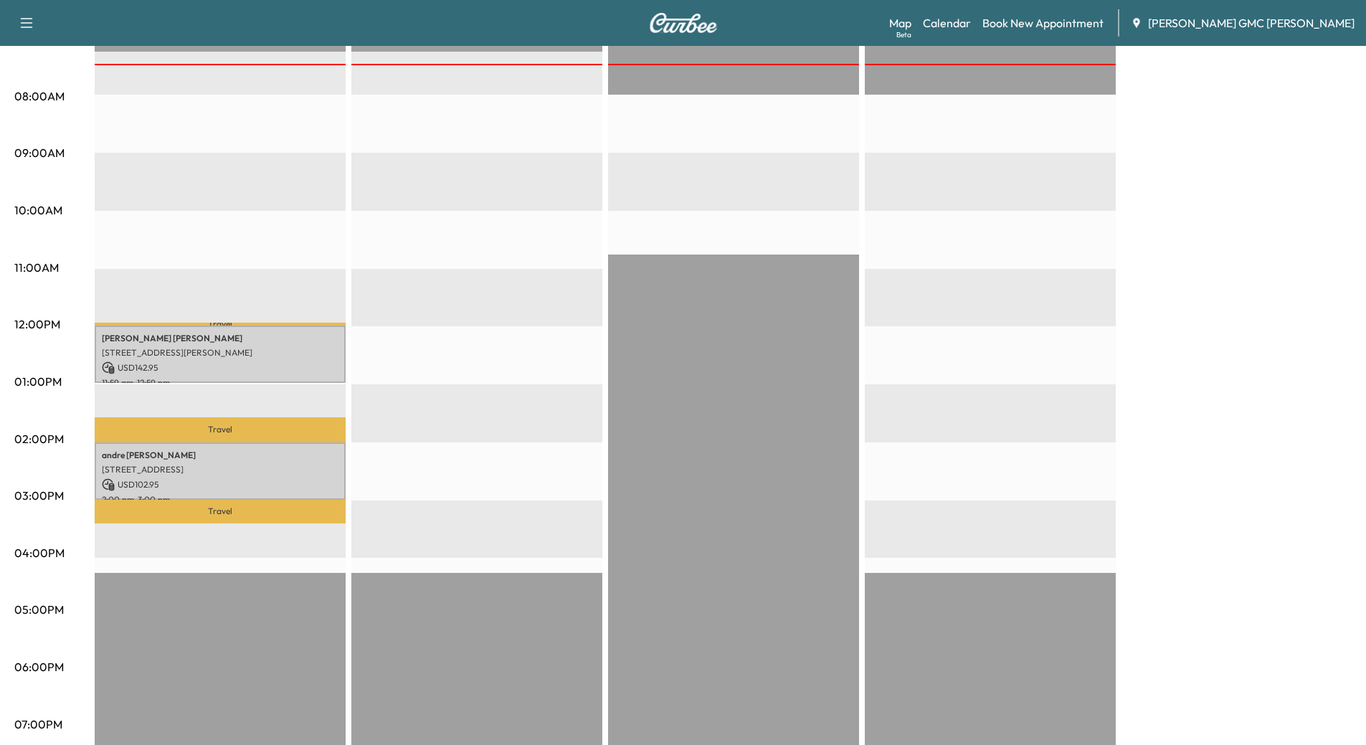
scroll to position [317, 0]
